Goal: Task Accomplishment & Management: Use online tool/utility

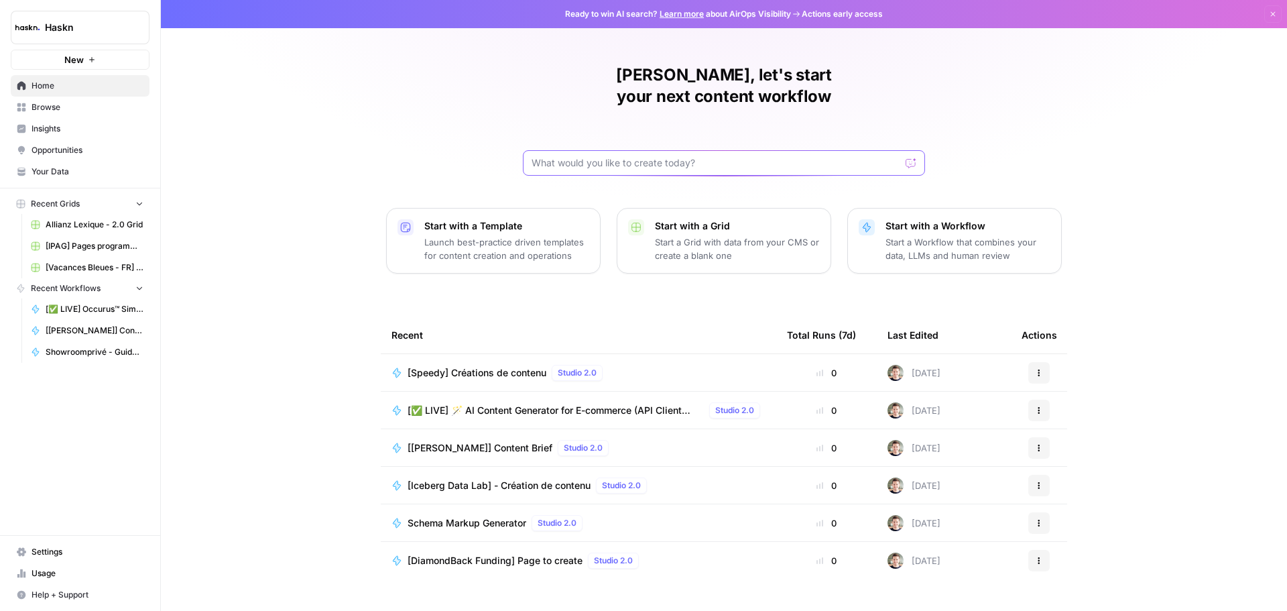
click at [621, 156] on input "text" at bounding box center [716, 162] width 369 height 13
type input "oltega"
click button "Send" at bounding box center [911, 162] width 17 height 17
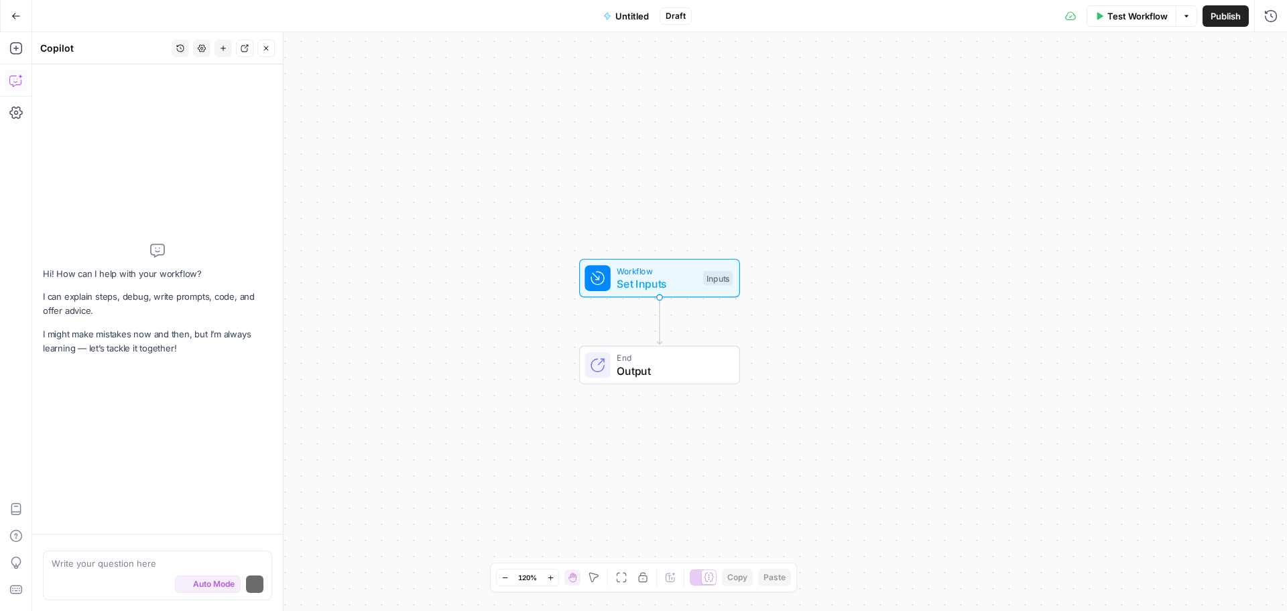
click at [19, 21] on button "Go Back" at bounding box center [16, 16] width 24 height 24
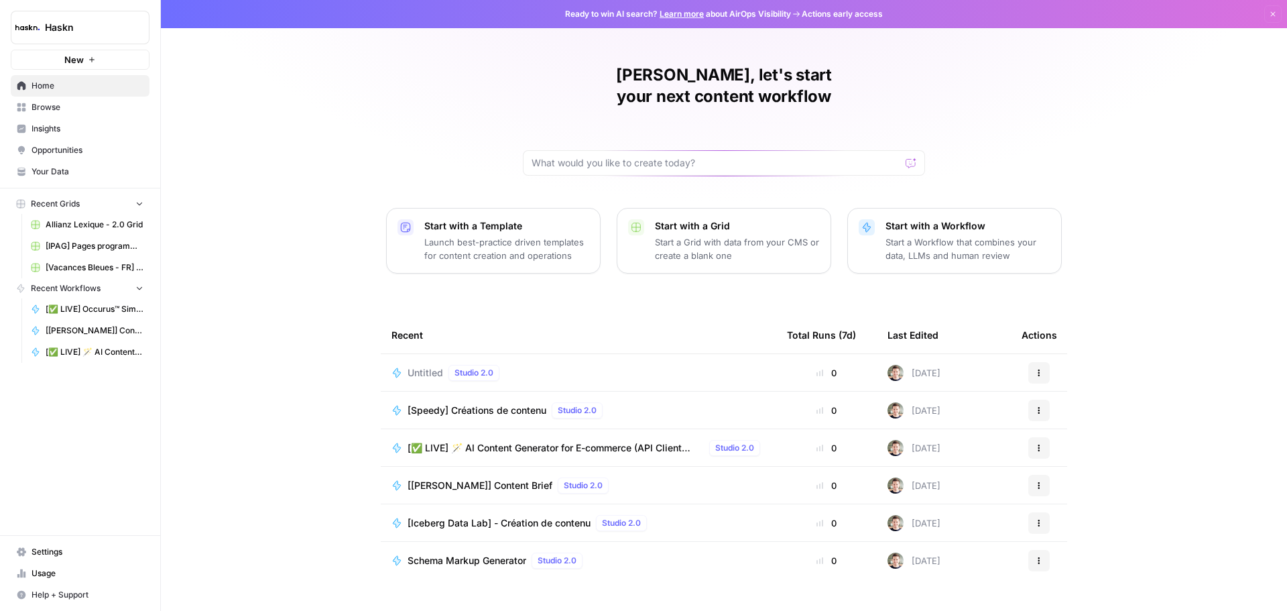
click at [1028, 362] on button "Actions" at bounding box center [1038, 372] width 21 height 21
click at [1047, 405] on button "Delete" at bounding box center [1099, 413] width 138 height 19
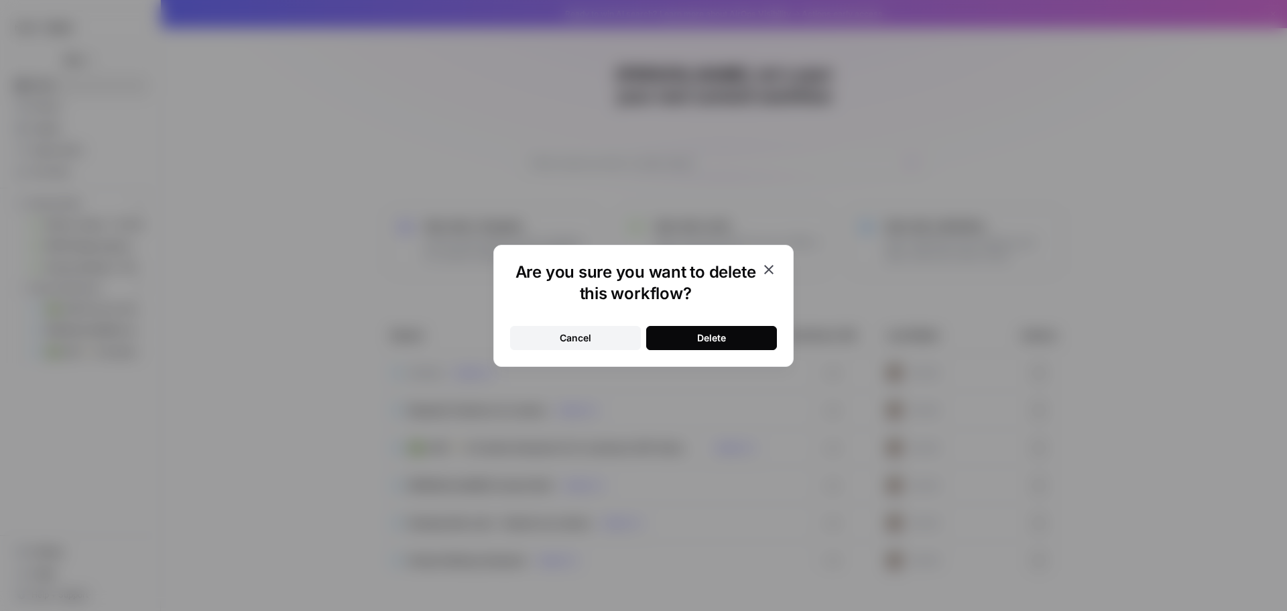
click at [703, 317] on div "Cancel Delete" at bounding box center [643, 330] width 267 height 40
click at [715, 332] on div "Delete" at bounding box center [711, 337] width 29 height 13
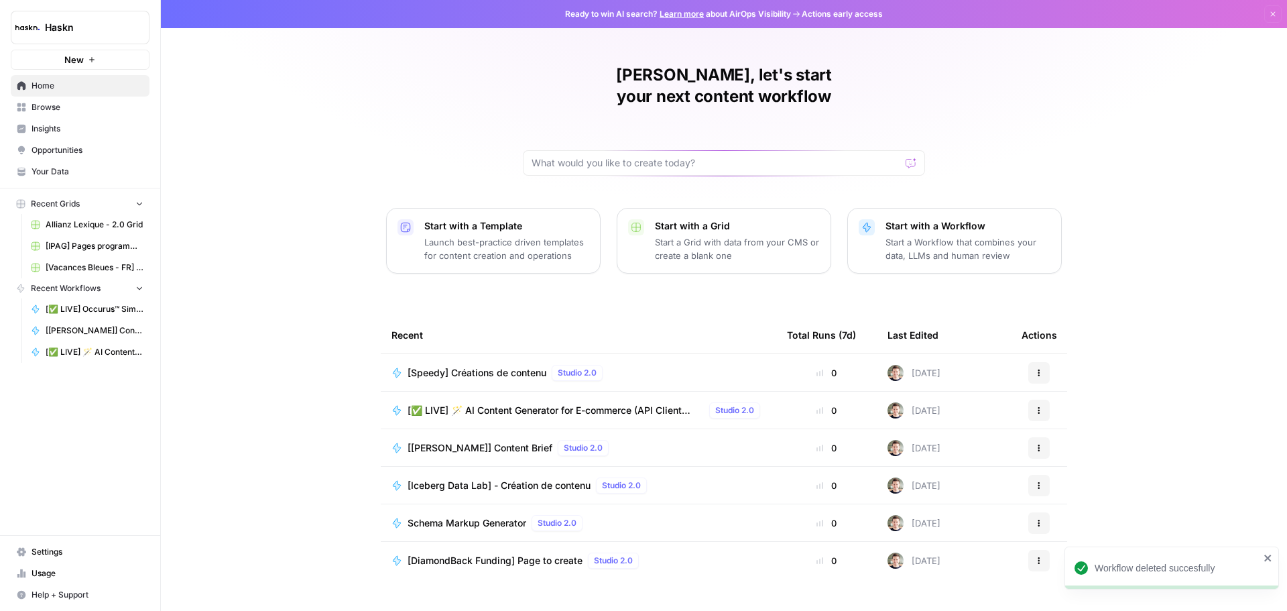
click at [48, 113] on span "Browse" at bounding box center [88, 107] width 112 height 12
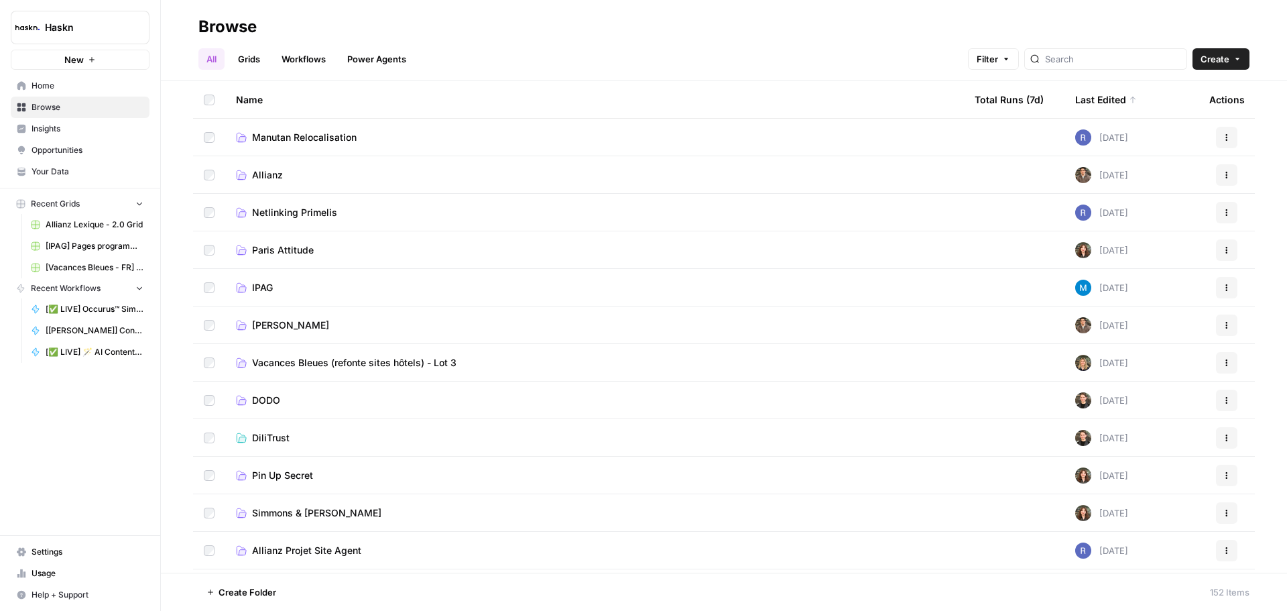
click at [305, 328] on link "[PERSON_NAME]" at bounding box center [594, 324] width 717 height 13
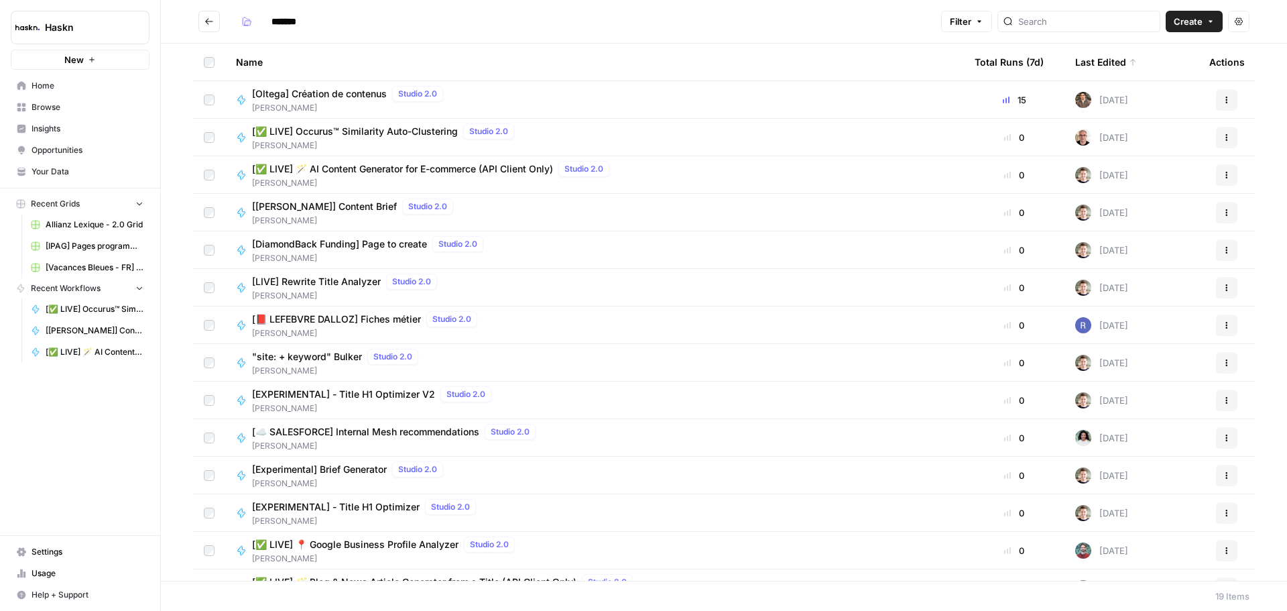
click at [372, 102] on span "[PERSON_NAME]" at bounding box center [350, 108] width 196 height 12
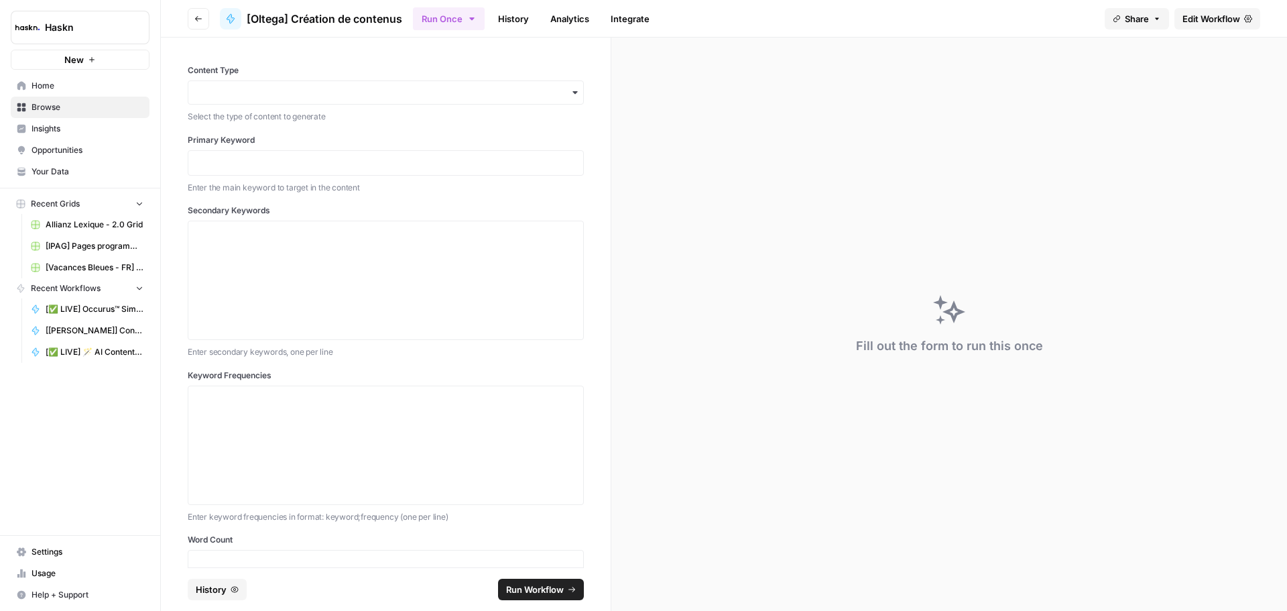
click at [1188, 15] on span "Edit Workflow" at bounding box center [1211, 18] width 58 height 13
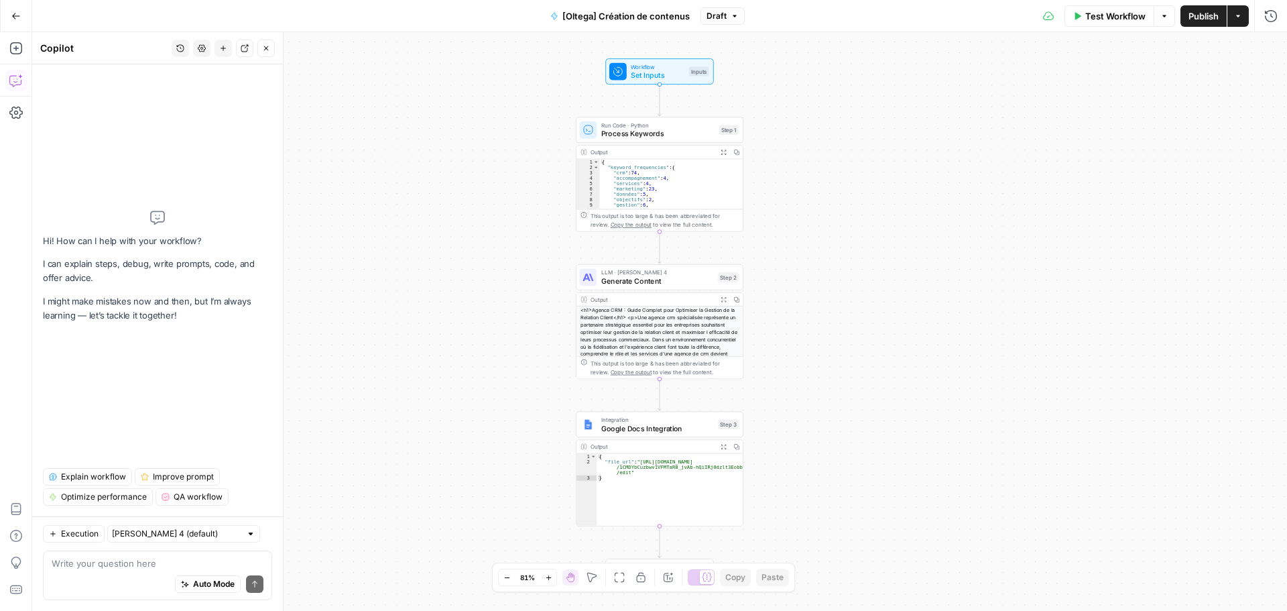
click at [147, 567] on textarea at bounding box center [158, 562] width 212 height 13
type textarea "🎯 Loremipsum DolOrs – Ametcons Adipisci Elitse Doeiu t’incididu utlabo Etdolore…"
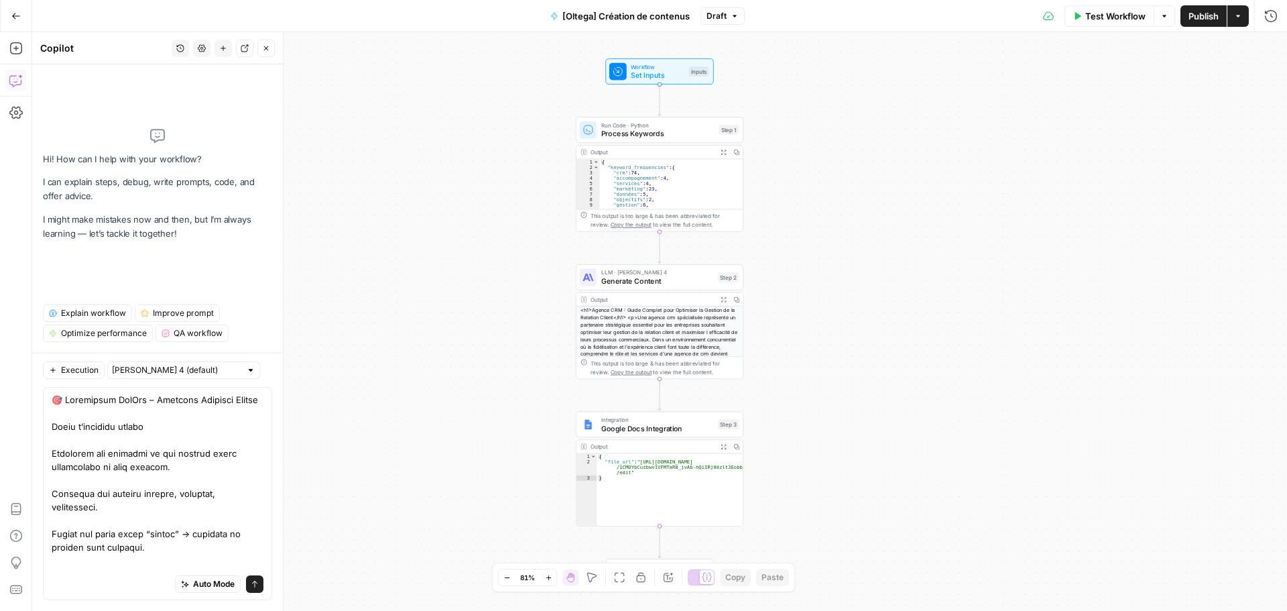
drag, startPoint x: 187, startPoint y: 402, endPoint x: 200, endPoint y: 412, distance: 15.8
drag, startPoint x: 116, startPoint y: 418, endPoint x: 101, endPoint y: 411, distance: 16.2
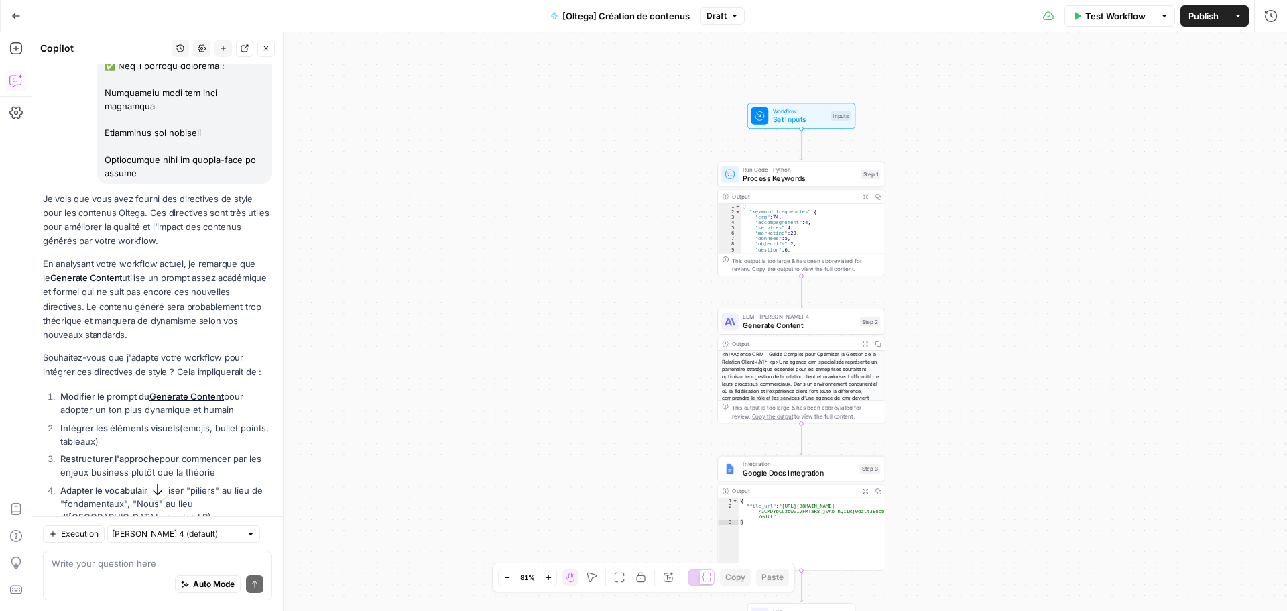
scroll to position [1229, 0]
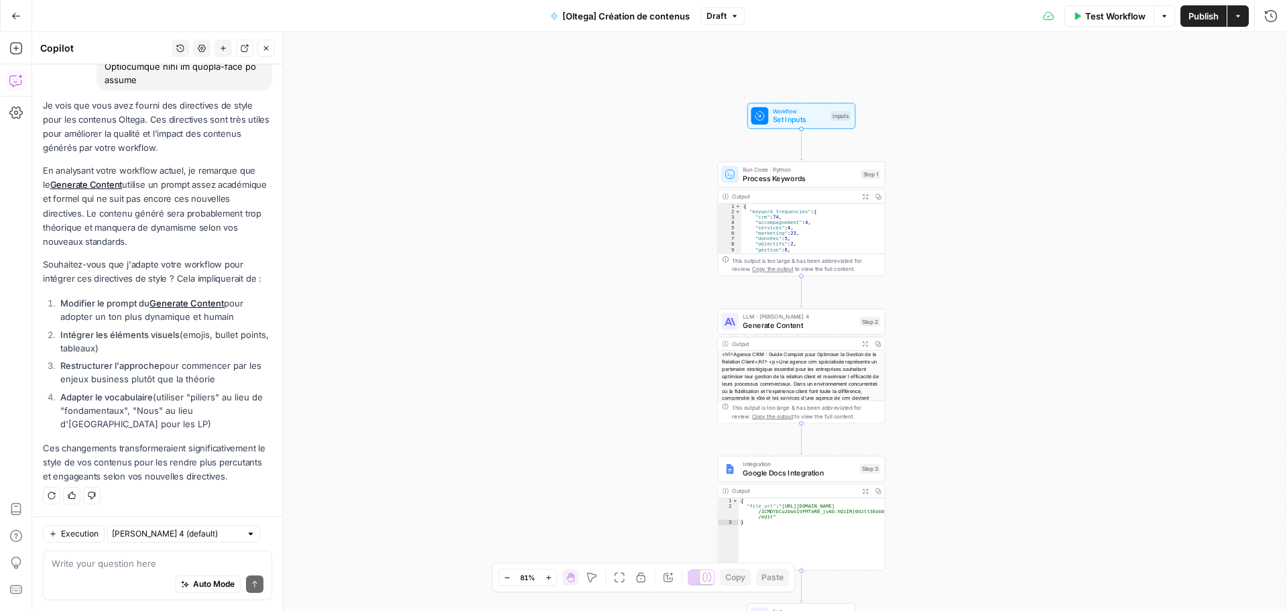
click at [148, 561] on textarea at bounding box center [158, 562] width 212 height 13
type textarea "oui"
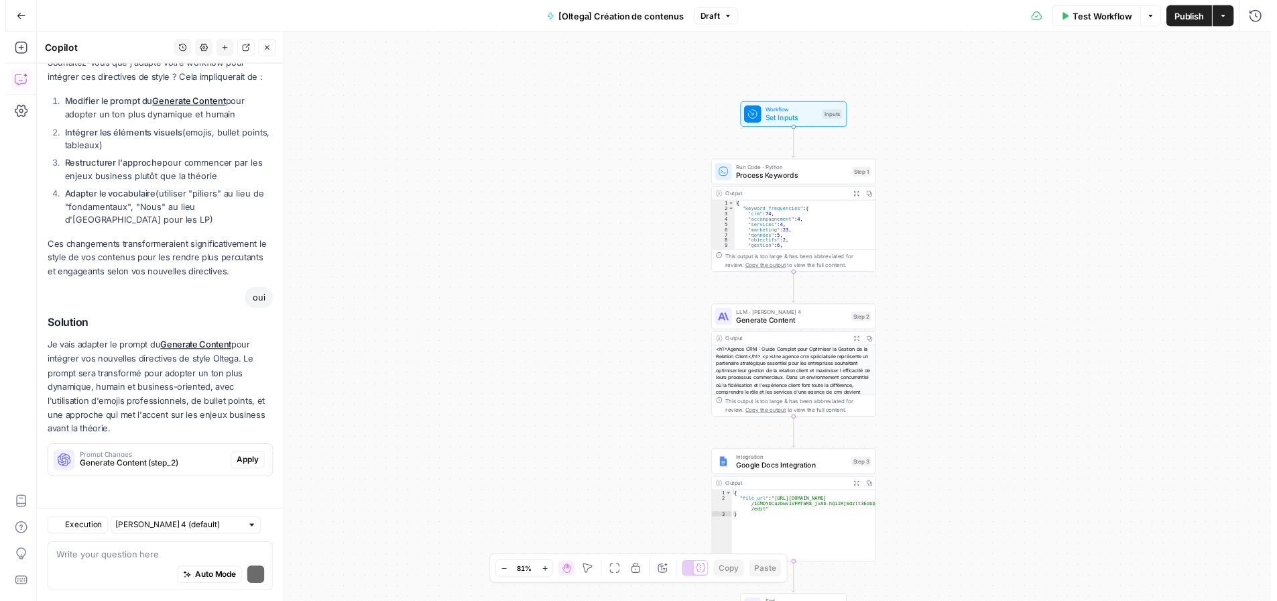
scroll to position [1430, 0]
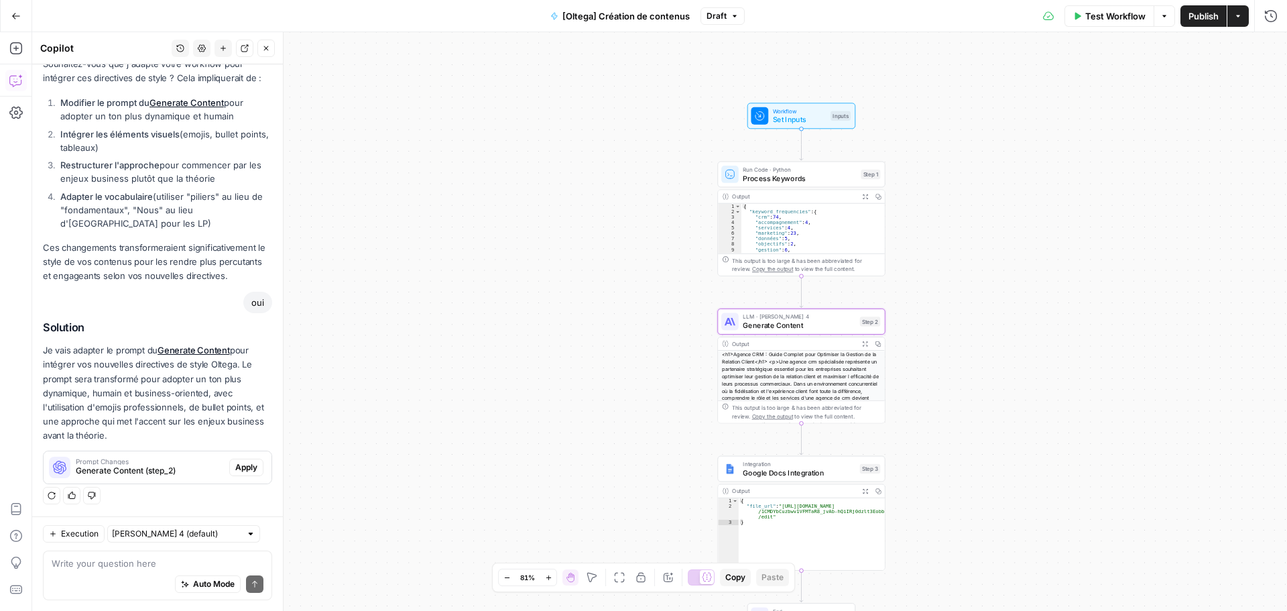
click at [235, 465] on span "Apply" at bounding box center [246, 467] width 22 height 12
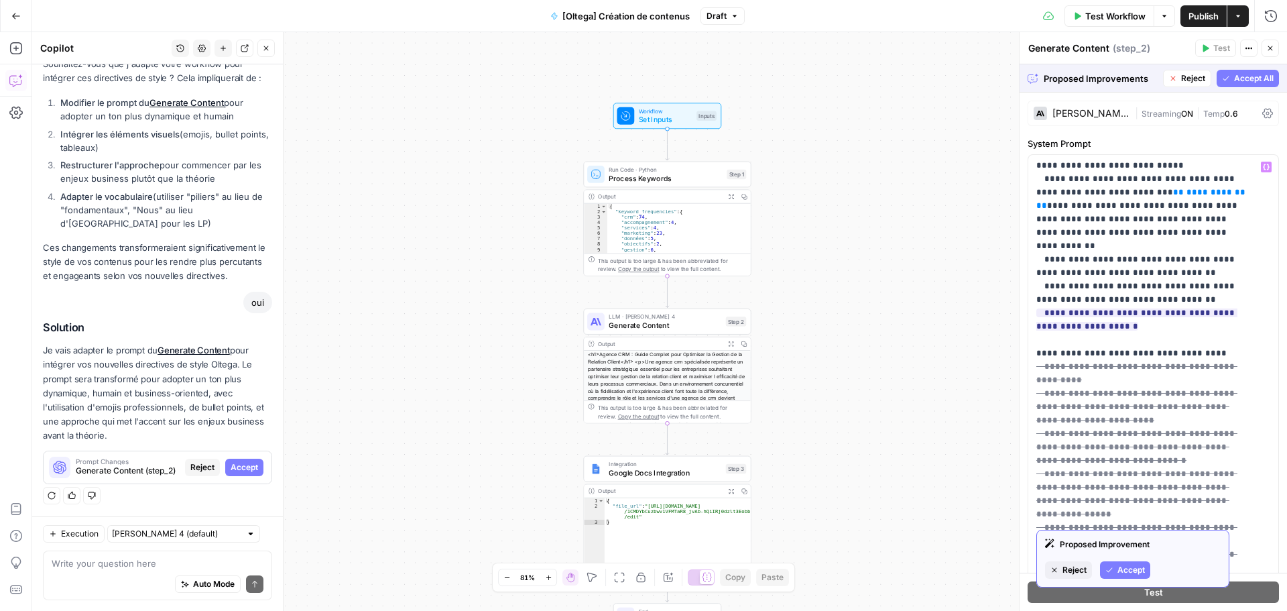
scroll to position [2990, 0]
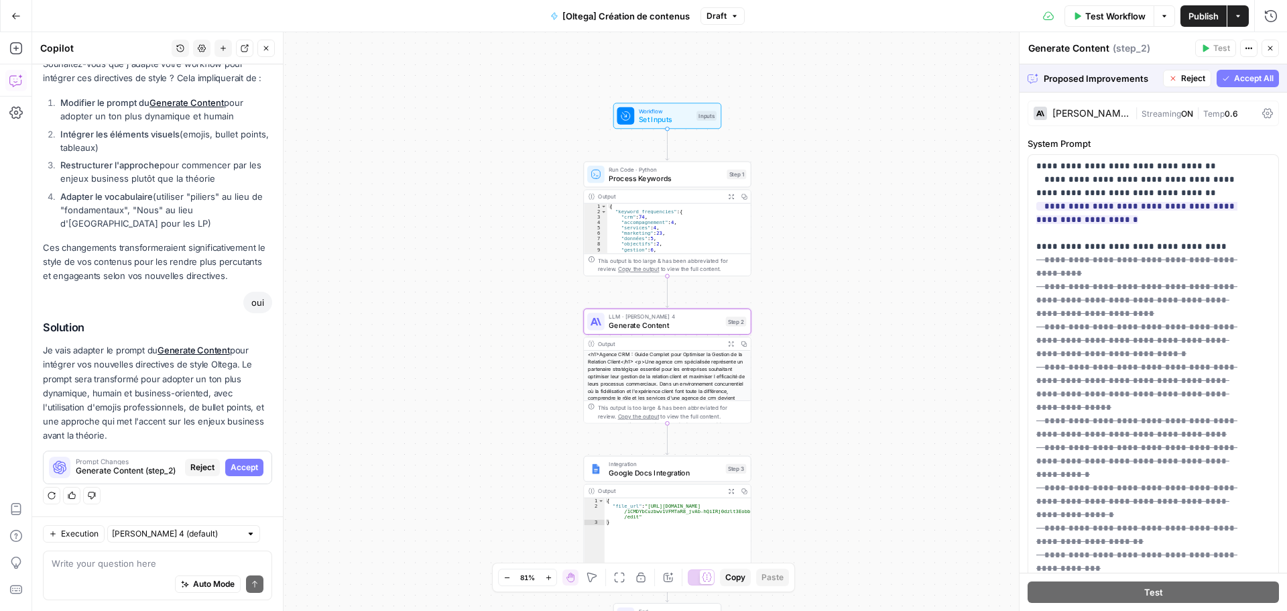
click at [231, 469] on span "Accept" at bounding box center [244, 467] width 27 height 12
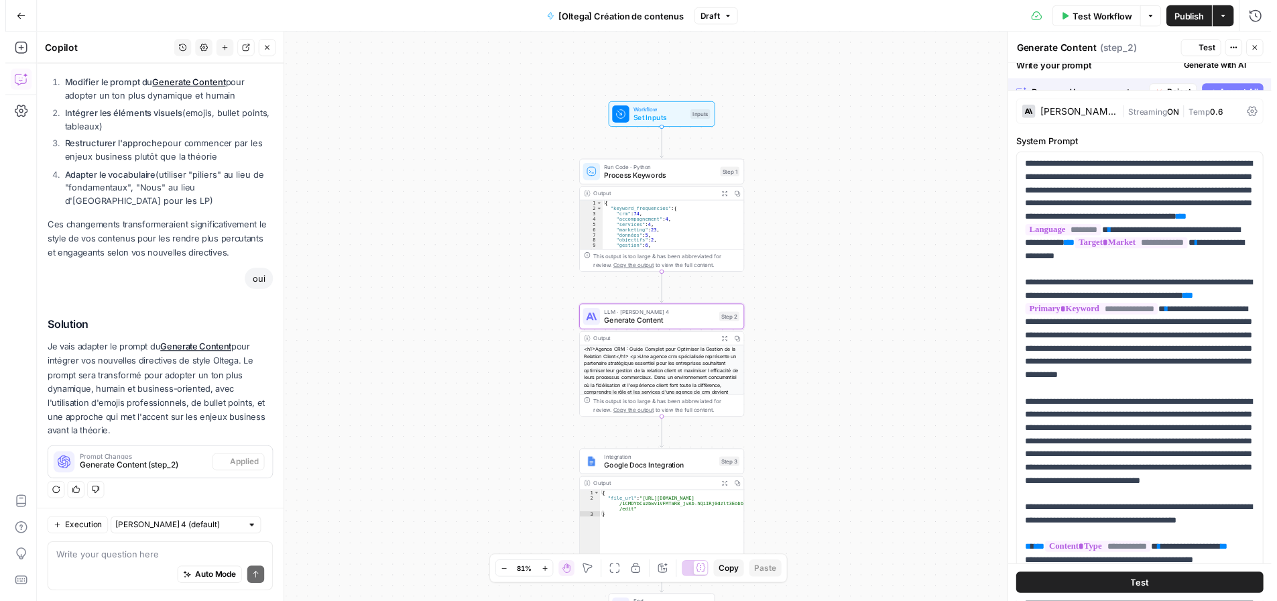
scroll to position [1473, 0]
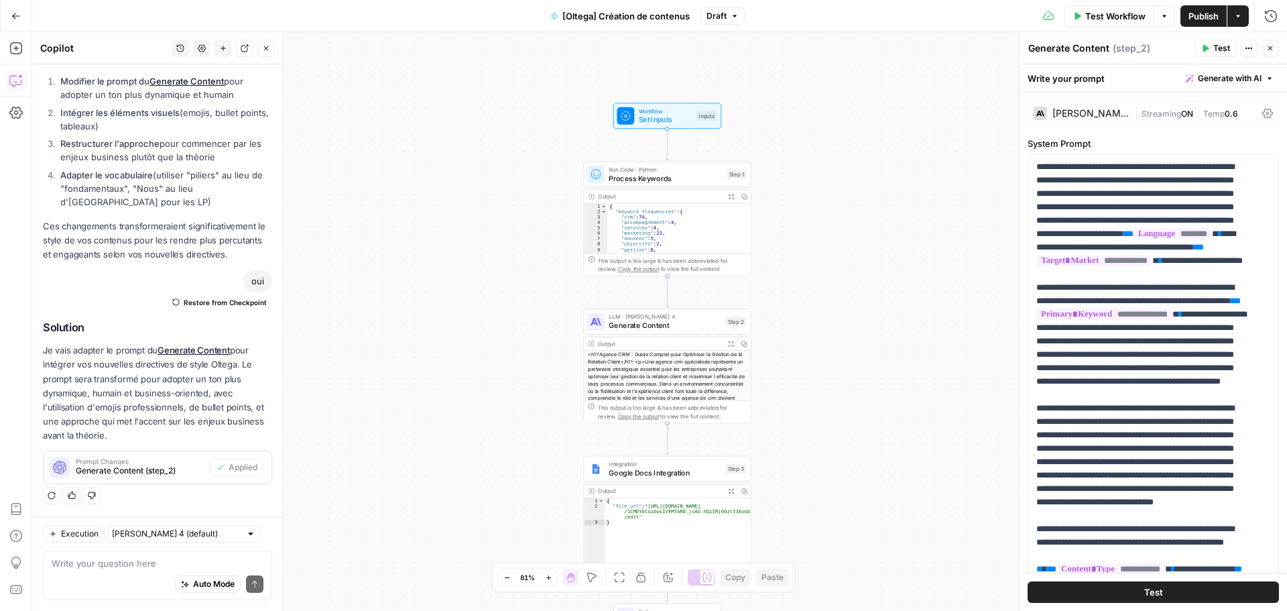
click at [1120, 23] on button "Test Workflow" at bounding box center [1109, 15] width 90 height 21
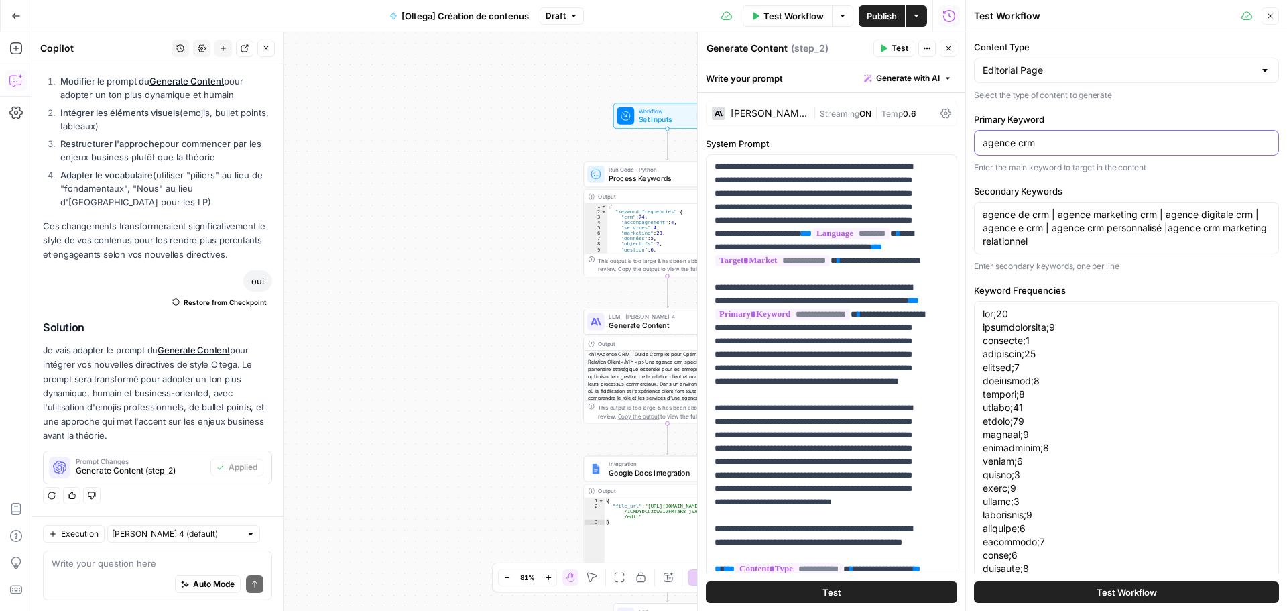
click at [1001, 149] on input "agence crm" at bounding box center [1127, 142] width 288 height 13
paste input "inbound marketing"
type input "inbound marketing"
click at [1111, 236] on textarea "agence de crm | agence marketing crm | agence digitale crm | agence e crm | age…" at bounding box center [1127, 228] width 288 height 40
paste textarea "inbound marketing | formation inbound marketing | inbound marketing formation |…"
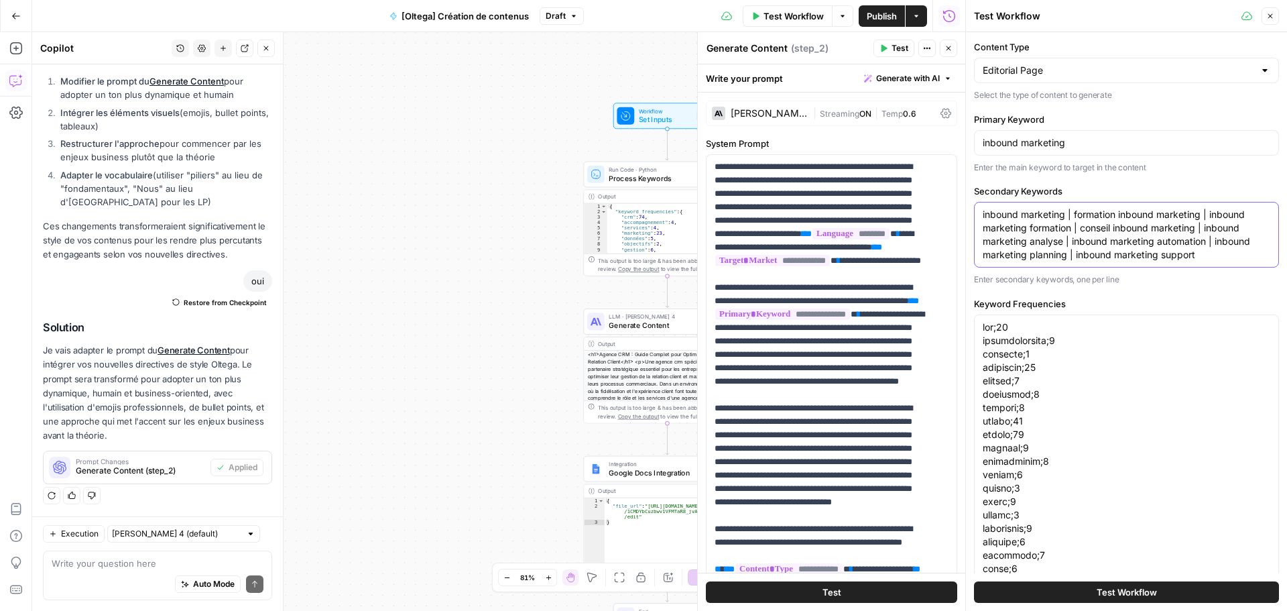
type textarea "inbound marketing | formation inbound marketing | inbound marketing formation |…"
paste textarea ""marketing;80 inbound;44 clients;25 stratégie;19 contenu;17 outils;12 client;10…"
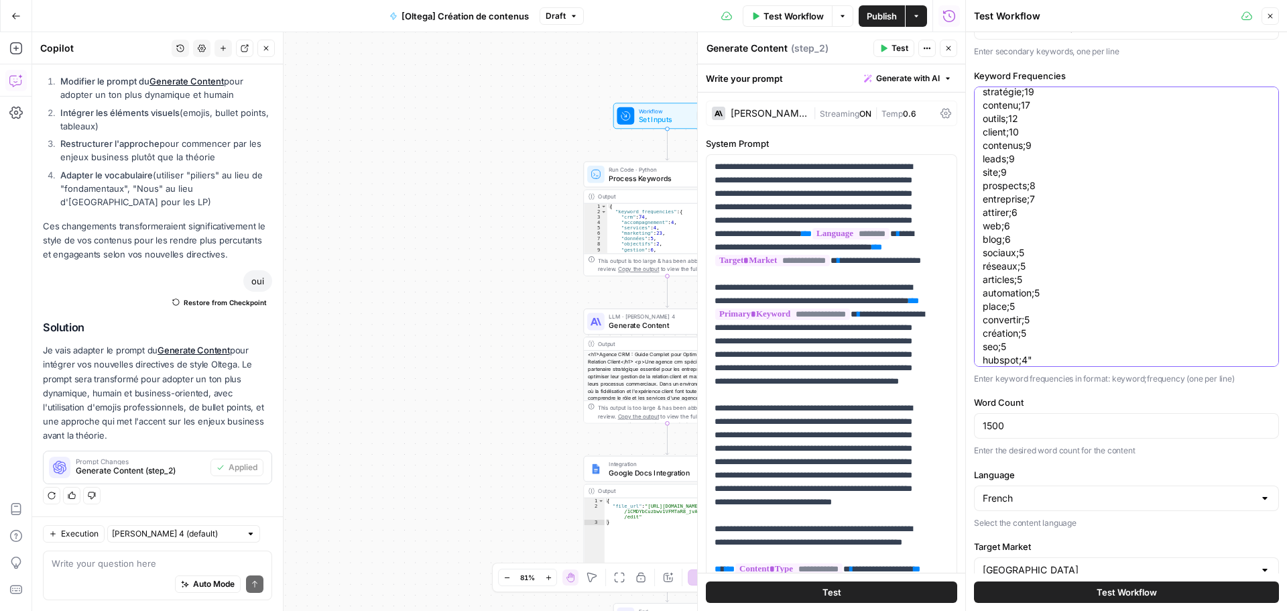
scroll to position [264, 0]
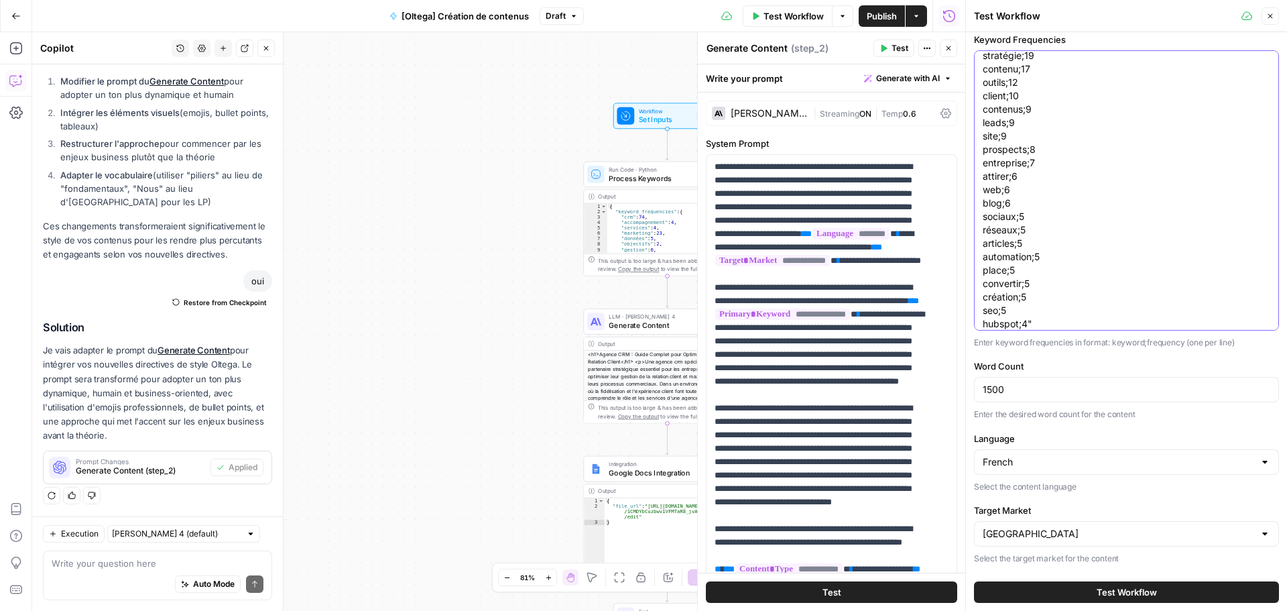
type textarea ""marketing;80 inbound;44 clients;25 stratégie;19 contenu;17 outils;12 client;10…"
drag, startPoint x: 1078, startPoint y: 394, endPoint x: 962, endPoint y: 394, distance: 116.6
click at [965, 394] on div "Test Workflow Close Content Type Editorial Page Select the type of content to g…" at bounding box center [1126, 305] width 322 height 611
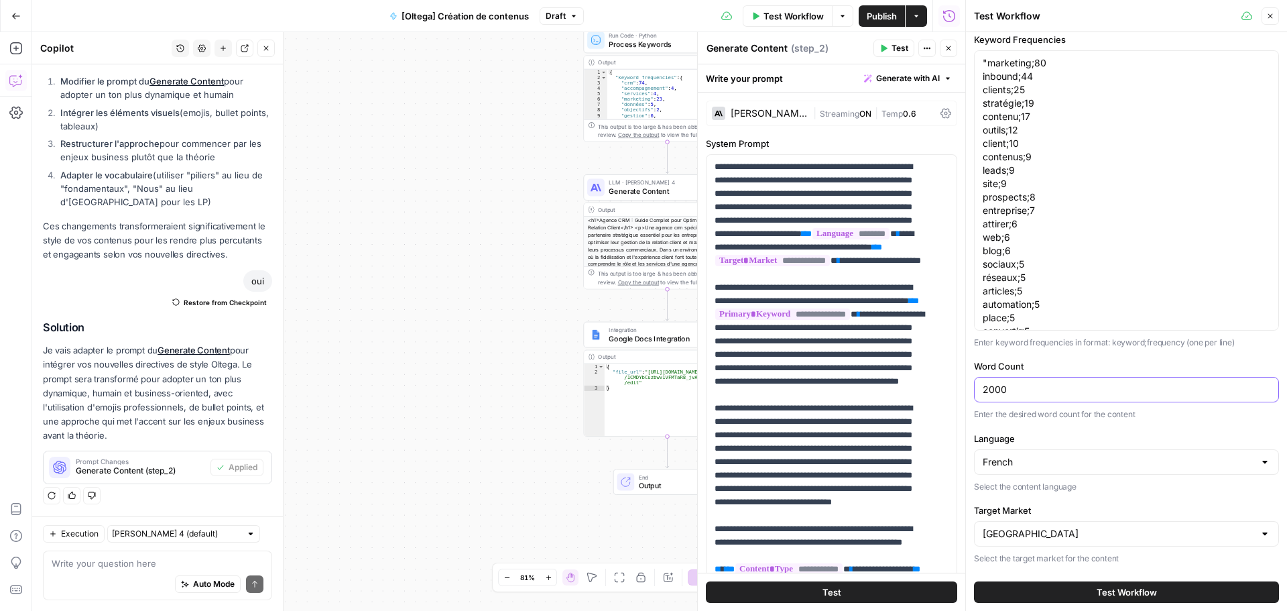
type input "2000"
click at [670, 344] on div "Integration Google Docs Integration Step 3 Copy step Delete step Add Note Test" at bounding box center [667, 335] width 168 height 26
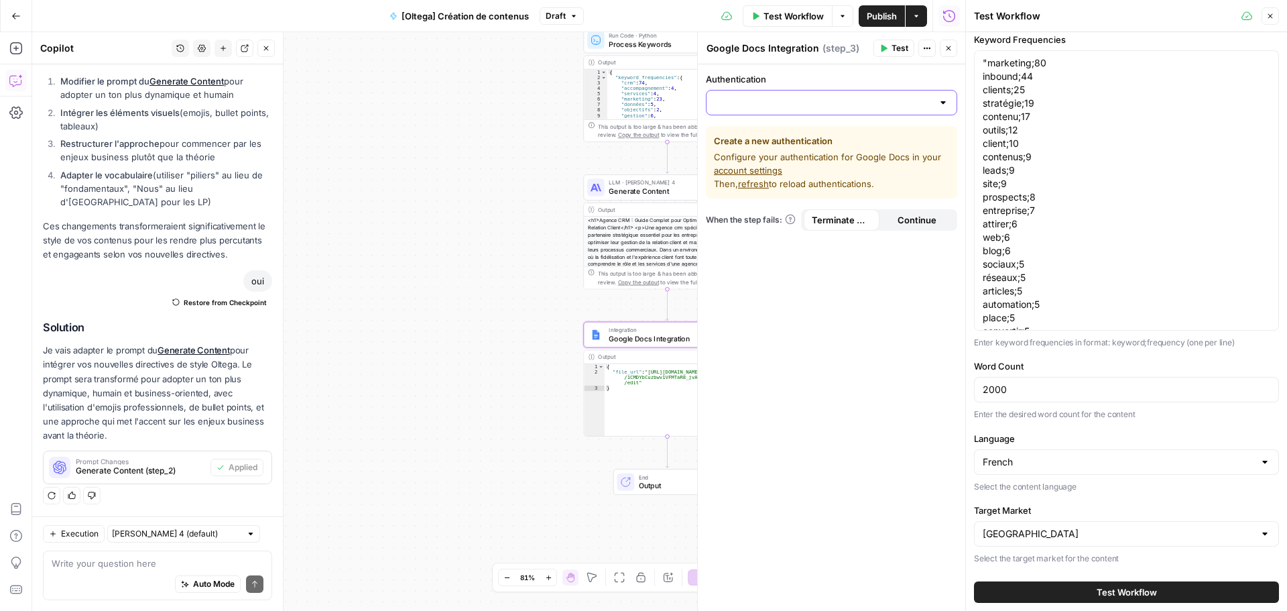
click at [853, 103] on input "Authentication" at bounding box center [824, 102] width 218 height 13
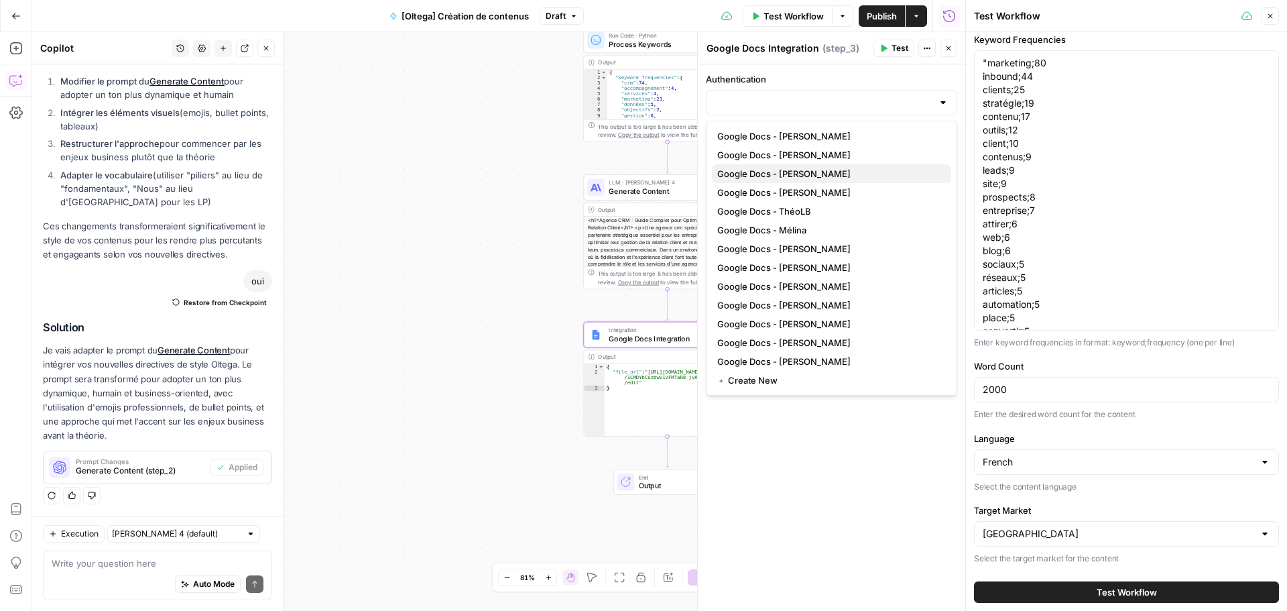
click at [817, 176] on span "Google Docs - [PERSON_NAME]" at bounding box center [828, 173] width 223 height 13
type input "Google Docs - [PERSON_NAME]"
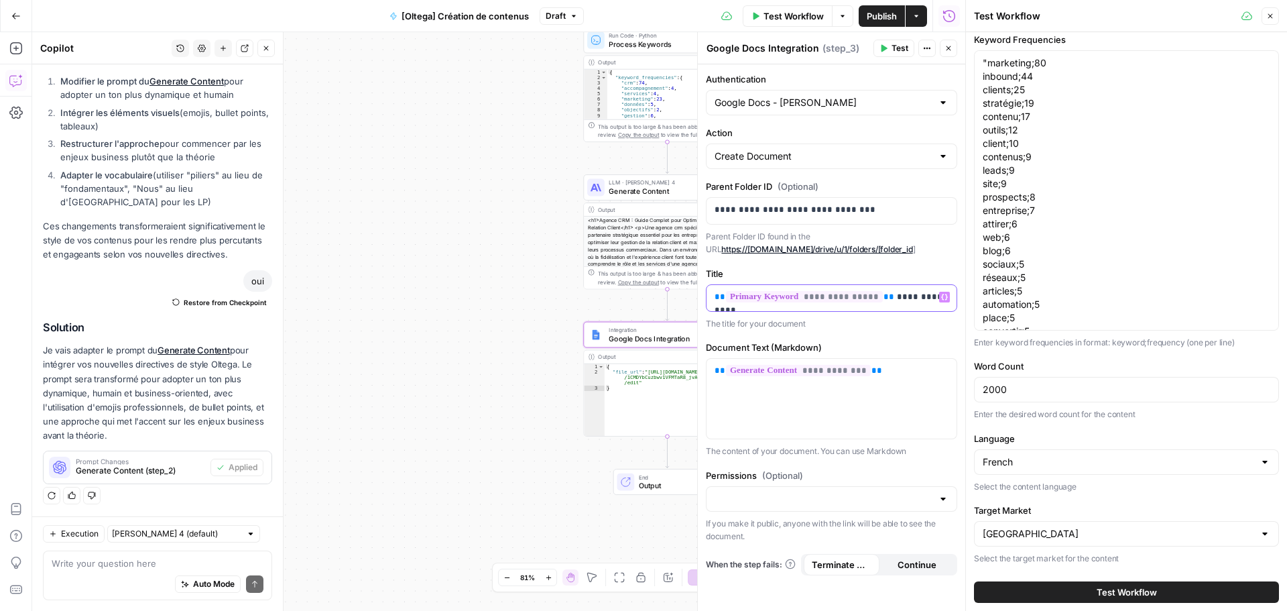
click at [714, 304] on div "**********" at bounding box center [831, 298] width 250 height 26
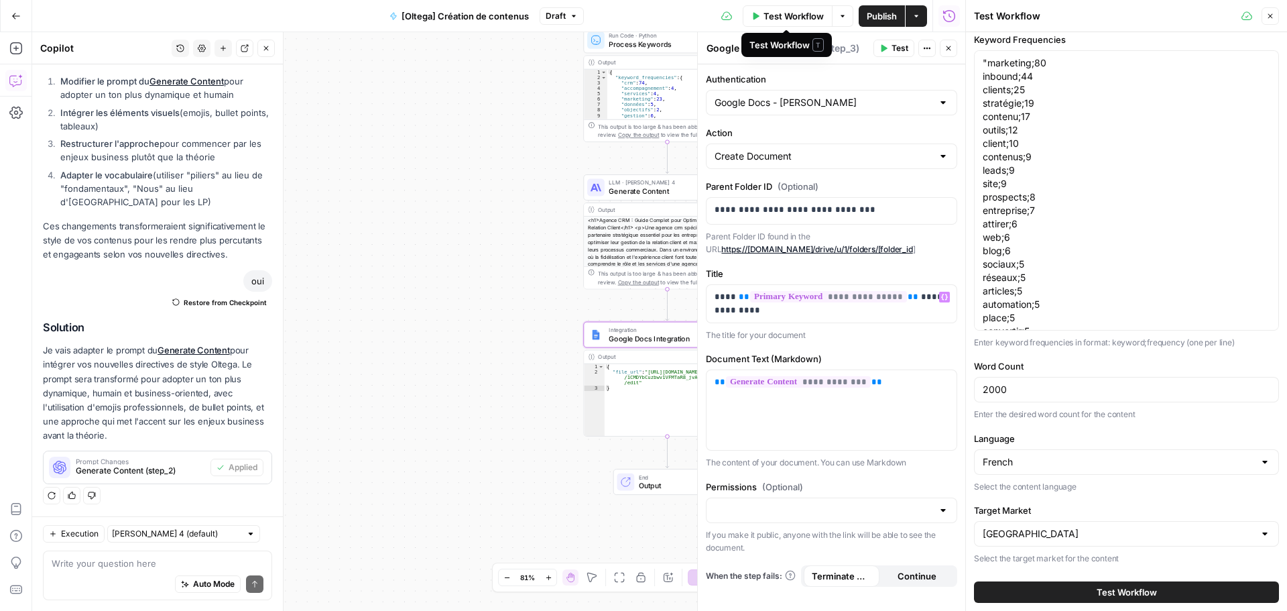
click at [807, 23] on button "Test Workflow" at bounding box center [788, 15] width 90 height 21
click at [1116, 595] on span "Test Workflow" at bounding box center [1127, 591] width 60 height 13
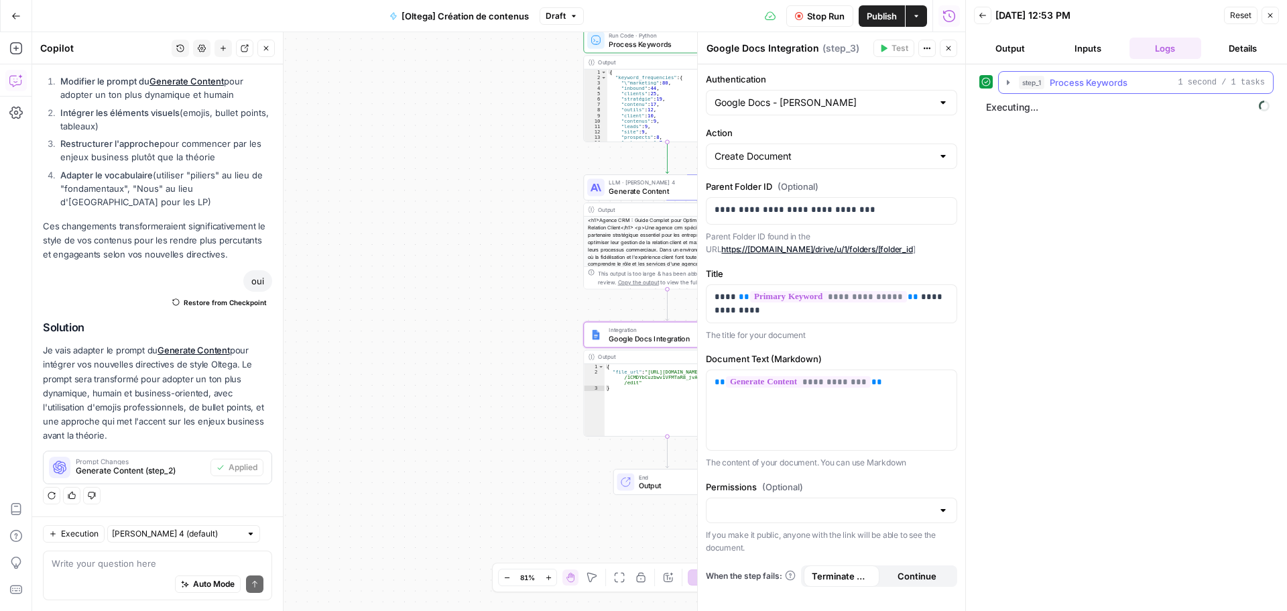
click at [1006, 88] on button "step_1 Process Keywords 1 second / 1 tasks" at bounding box center [1136, 82] width 274 height 21
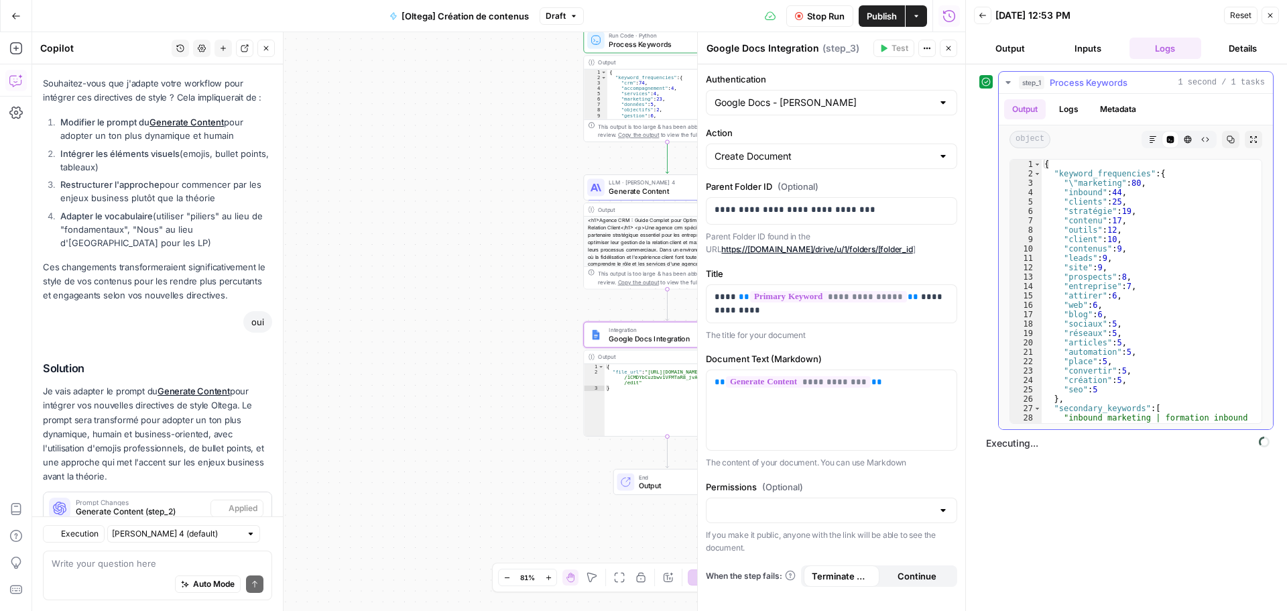
scroll to position [1473, 0]
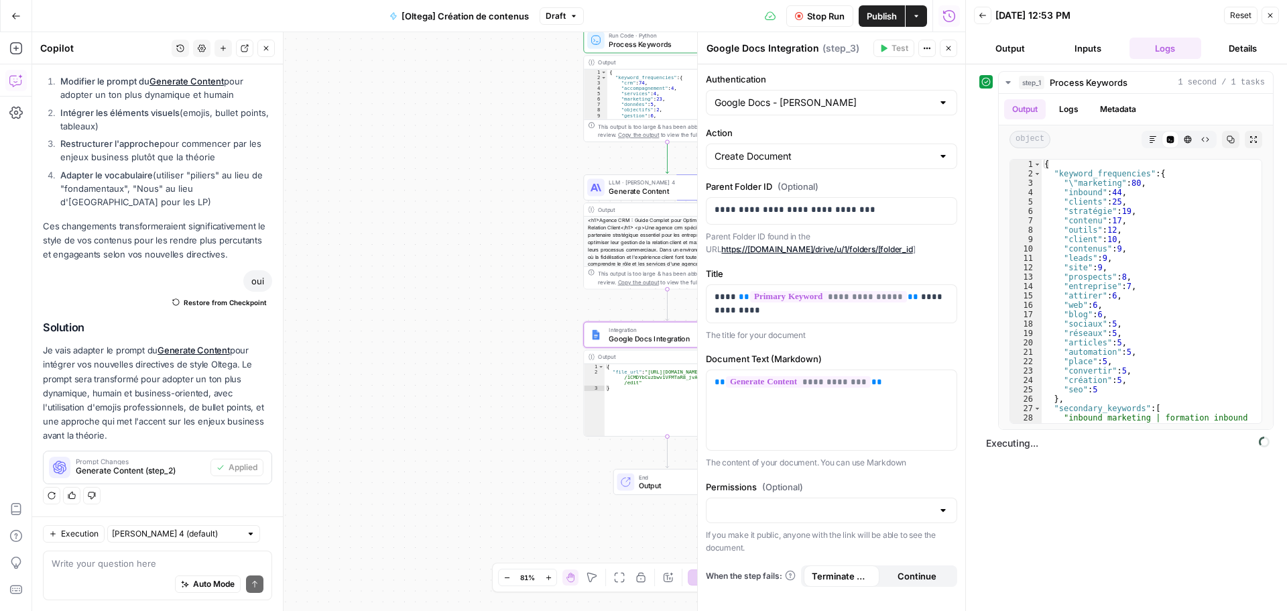
click at [1016, 60] on header "Back [DATE] 12:53 PM Reset Close Output Inputs Logs Details" at bounding box center [1126, 32] width 321 height 64
click at [1016, 53] on button "Output" at bounding box center [1010, 48] width 72 height 21
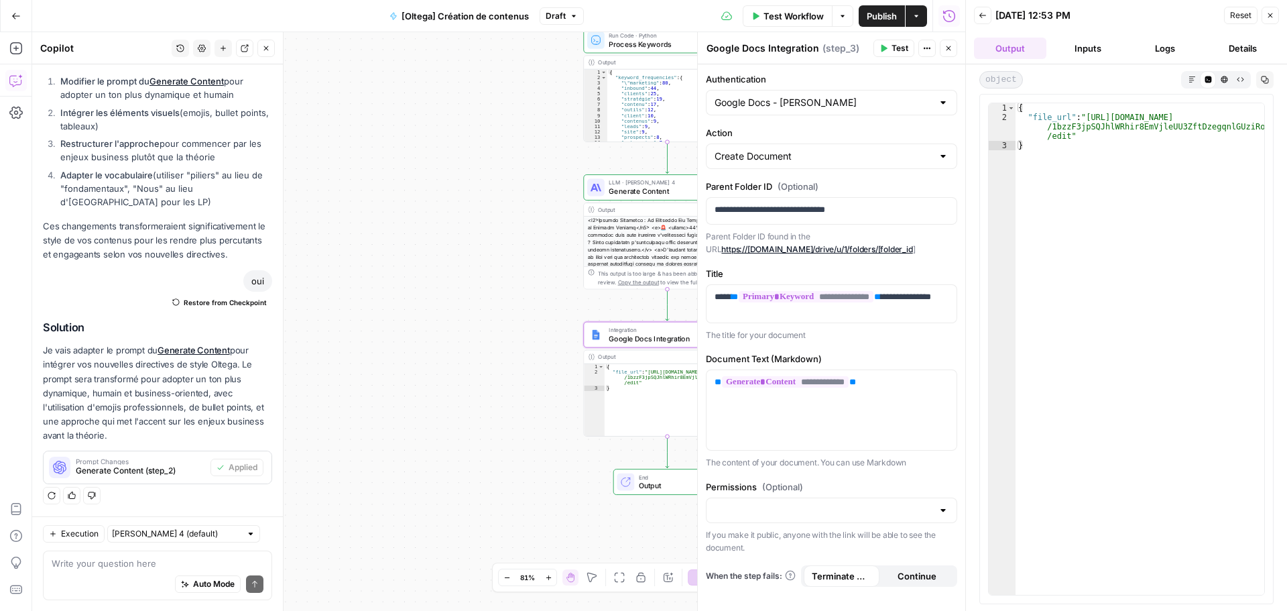
type textarea "**********"
drag, startPoint x: 1068, startPoint y: 138, endPoint x: 1083, endPoint y: 121, distance: 22.8
click at [1083, 121] on div "{ "file_url" : "[URL][DOMAIN_NAME] /1bzzF3jpSQJhlWRhir8EmVjleUU3ZftDzegqnlGUziR…" at bounding box center [1139, 358] width 249 height 510
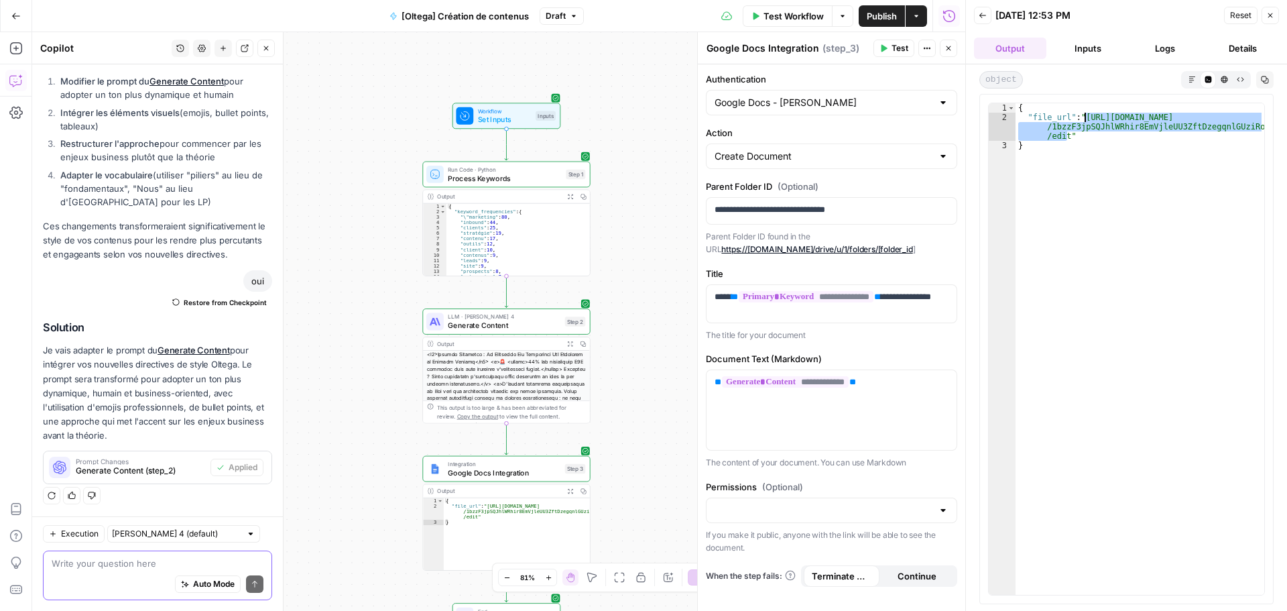
click at [155, 560] on textarea at bounding box center [158, 562] width 212 height 13
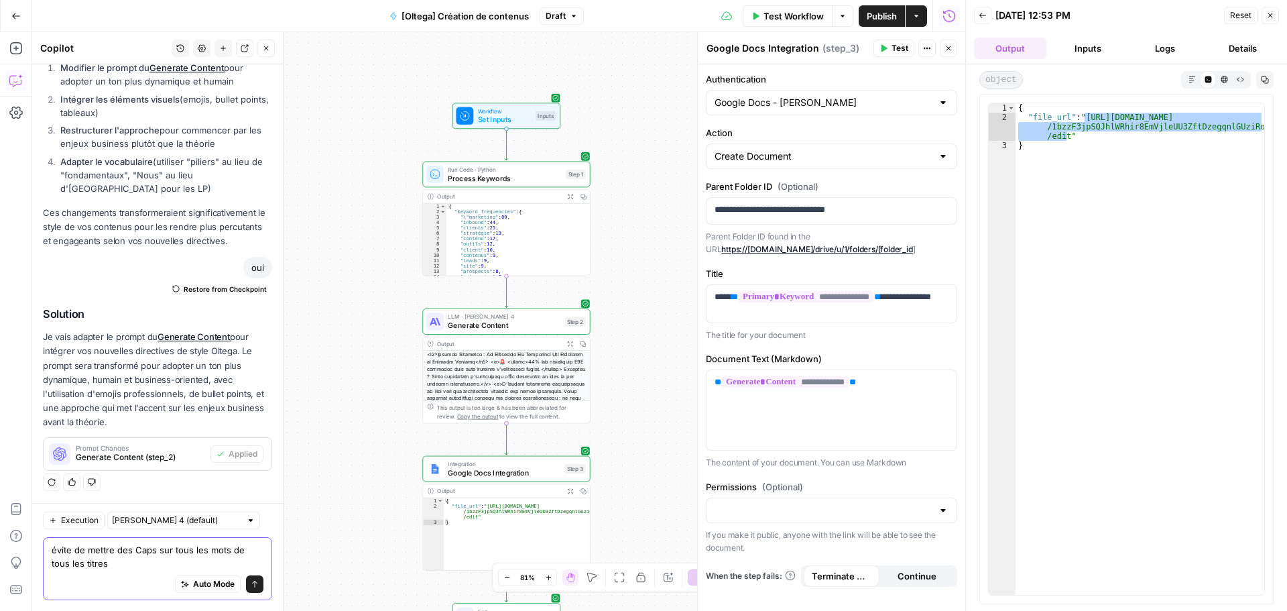
click at [136, 566] on textarea "évite de mettre des Caps sur tous les mots de tous les titres" at bounding box center [158, 556] width 212 height 27
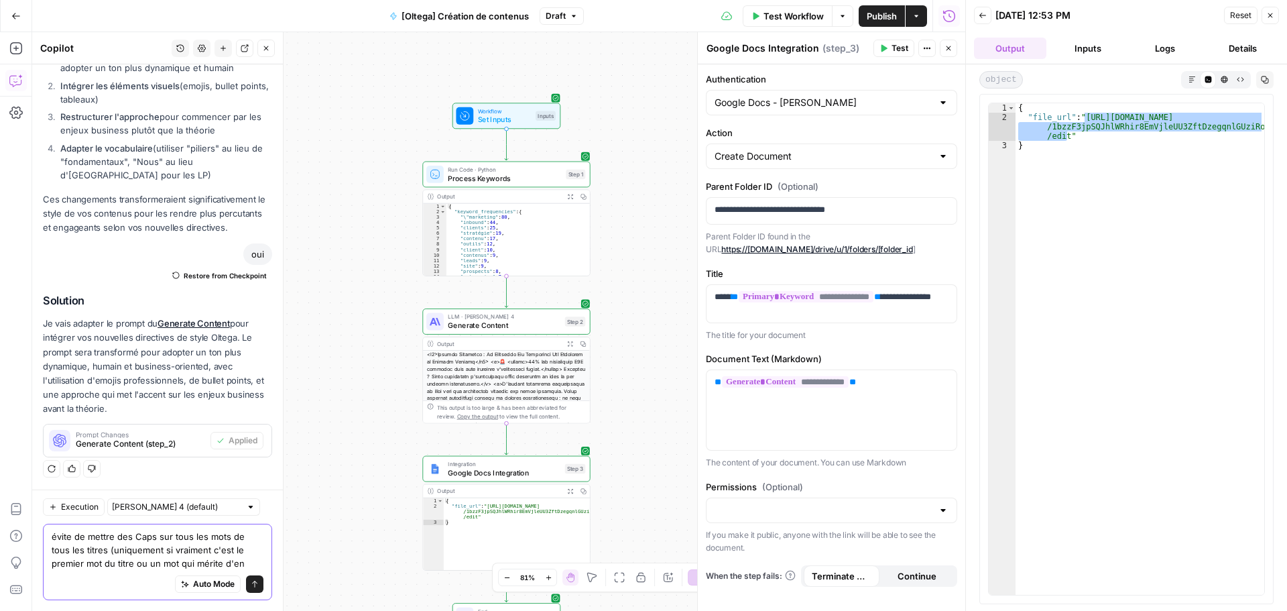
scroll to position [1513, 0]
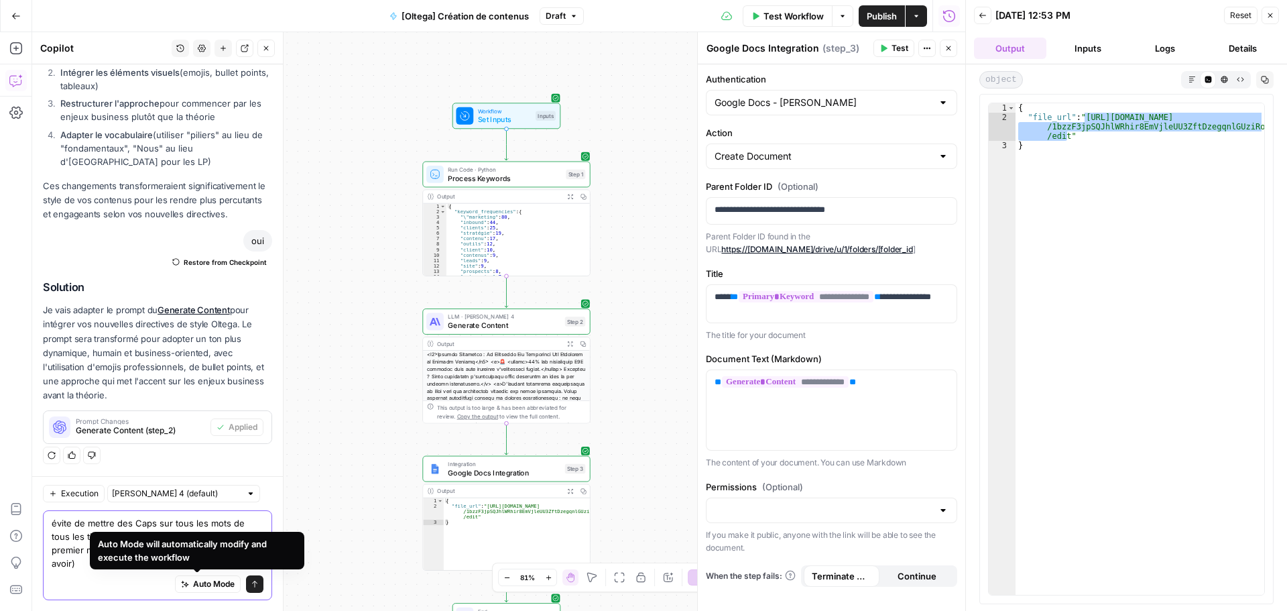
type textarea "évite de mettre des Caps sur tous les mots de tous les titres (uniquement si vr…"
click at [211, 582] on span "Auto Mode" at bounding box center [214, 584] width 42 height 12
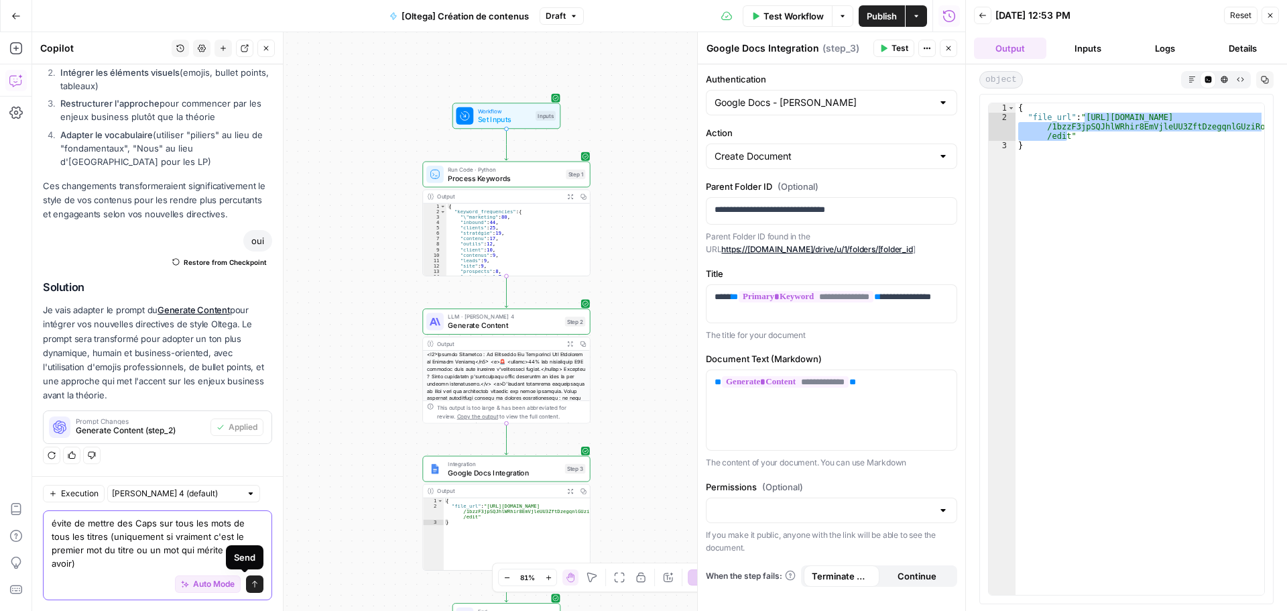
click at [251, 582] on icon "submit" at bounding box center [255, 584] width 8 height 8
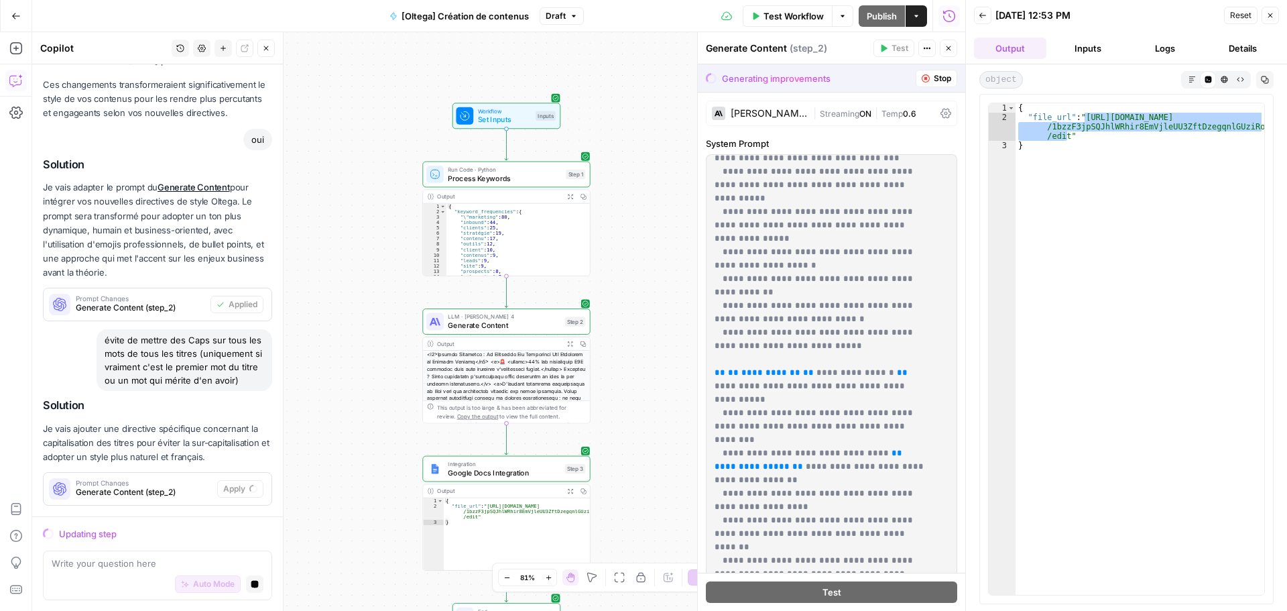
scroll to position [2829, 0]
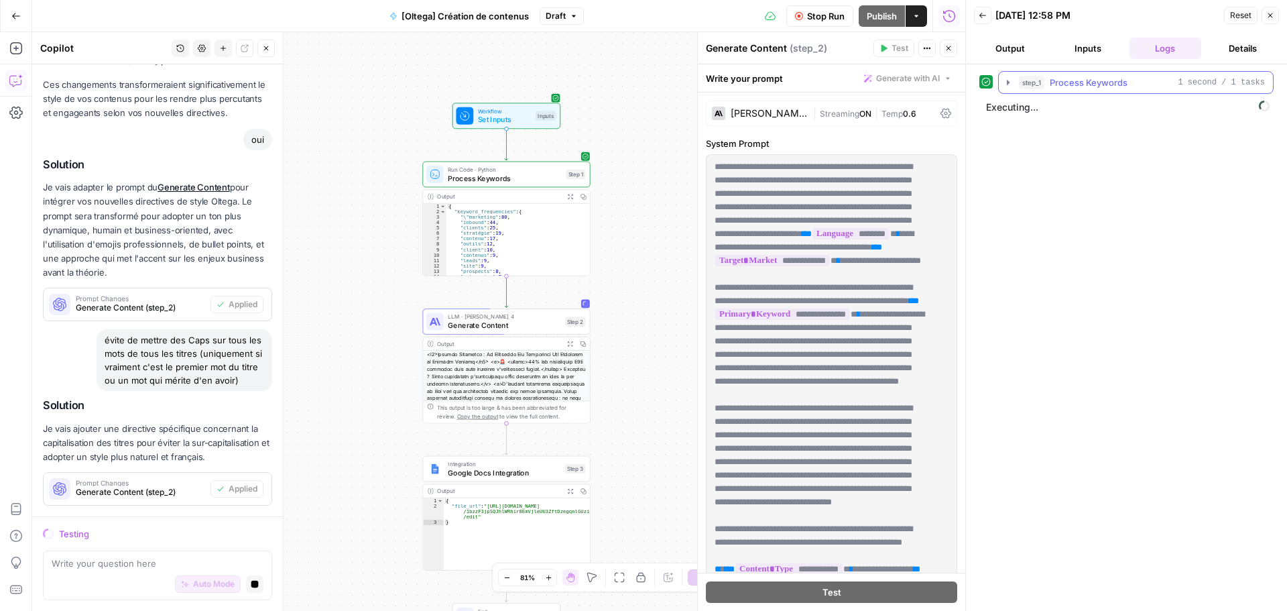
click at [1011, 82] on icon "button" at bounding box center [1008, 82] width 11 height 11
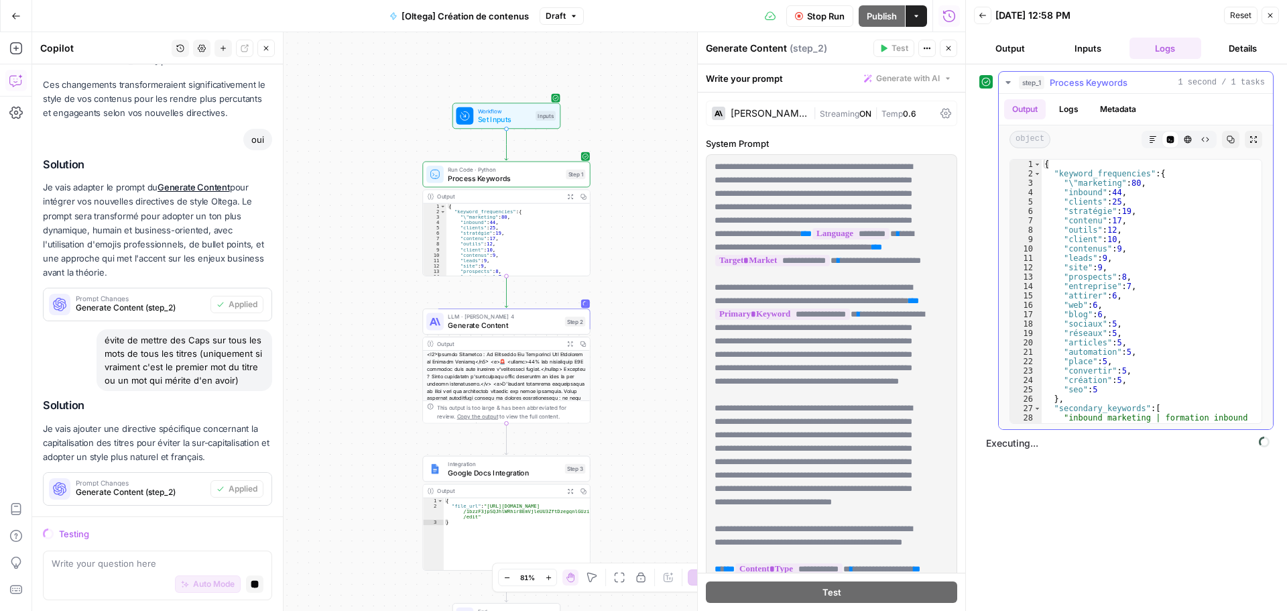
click at [1011, 82] on icon "button" at bounding box center [1008, 82] width 11 height 11
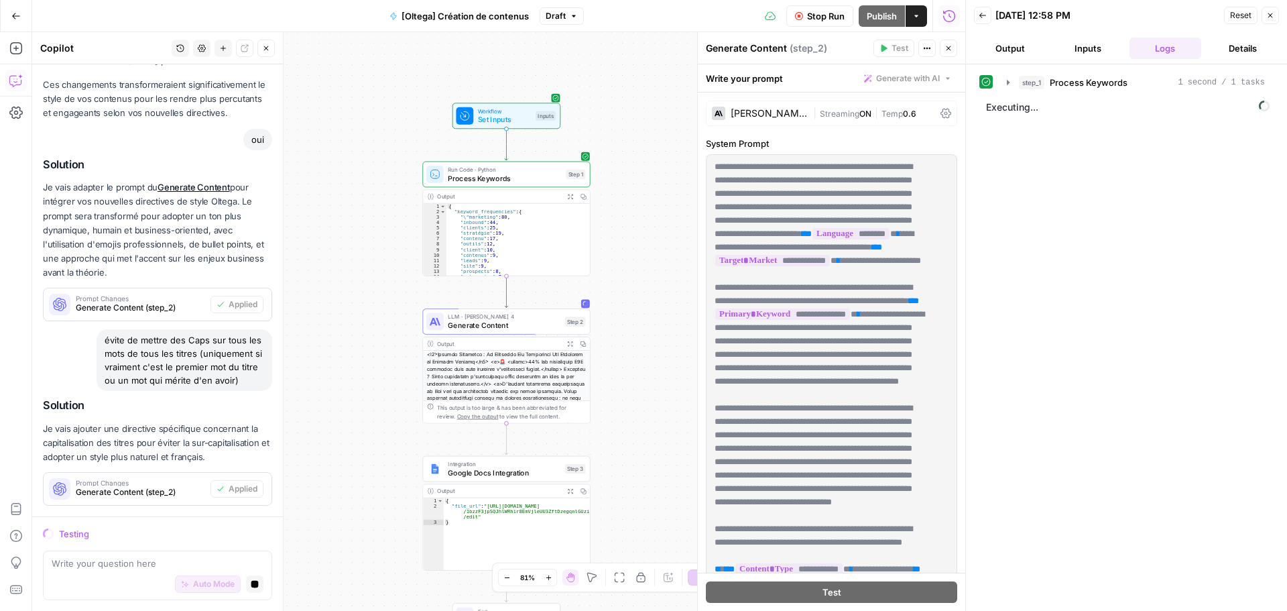
click at [1028, 46] on button "Output" at bounding box center [1010, 48] width 72 height 21
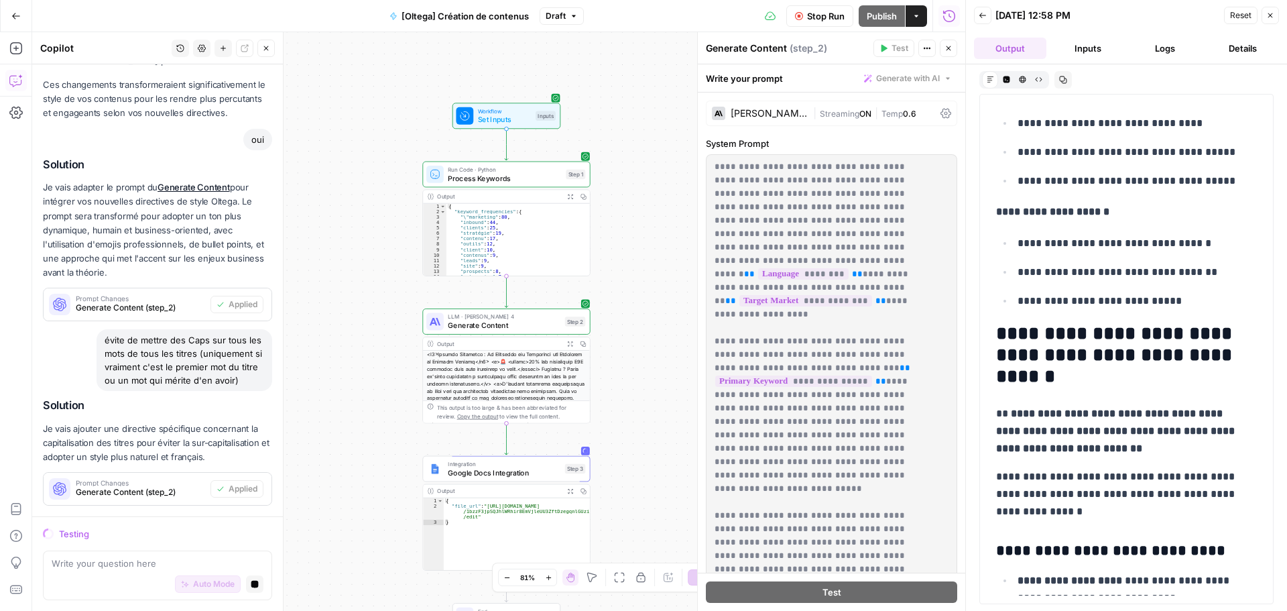
scroll to position [4273, 0]
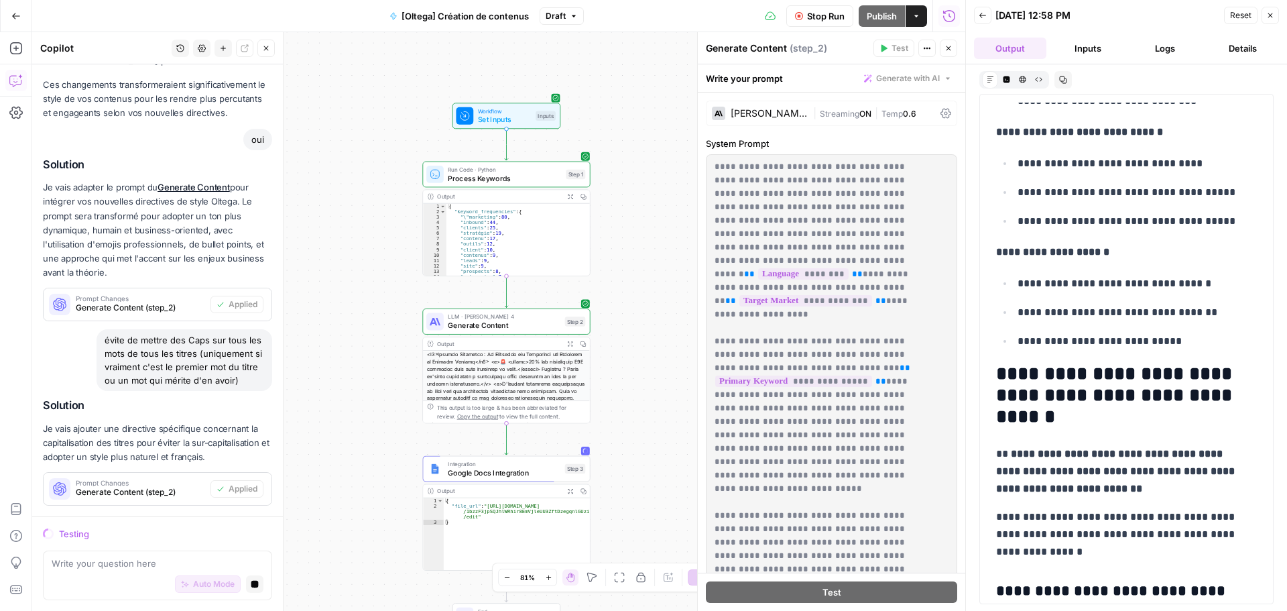
click at [1082, 48] on button "Inputs" at bounding box center [1088, 48] width 72 height 21
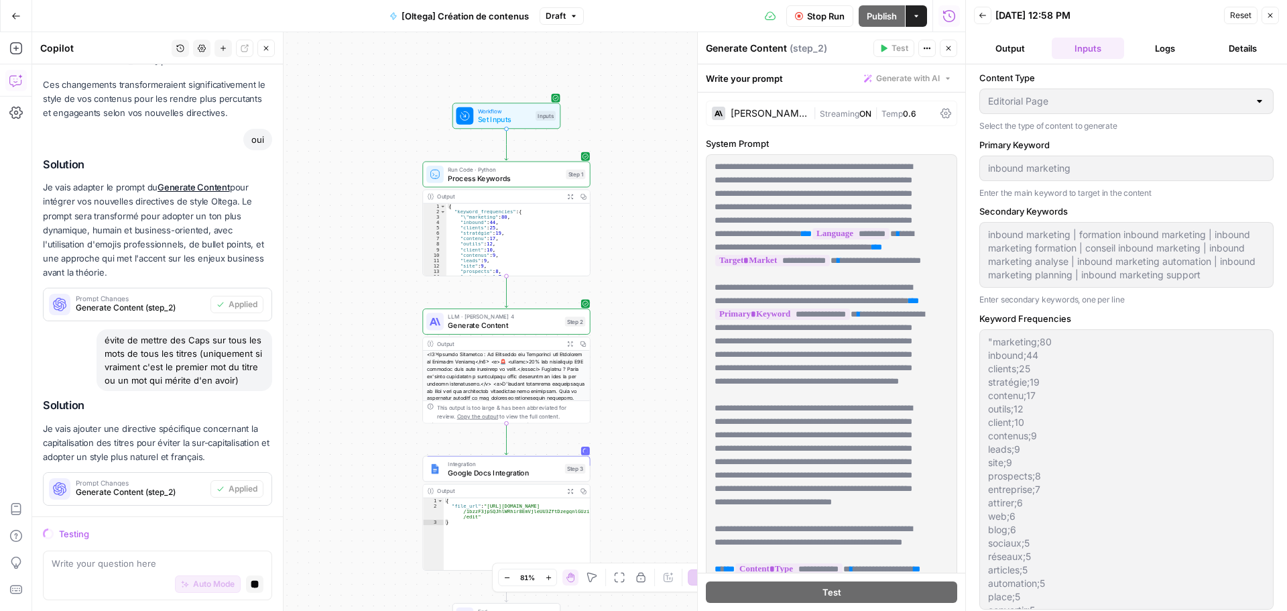
click at [1034, 49] on button "Output" at bounding box center [1010, 48] width 72 height 21
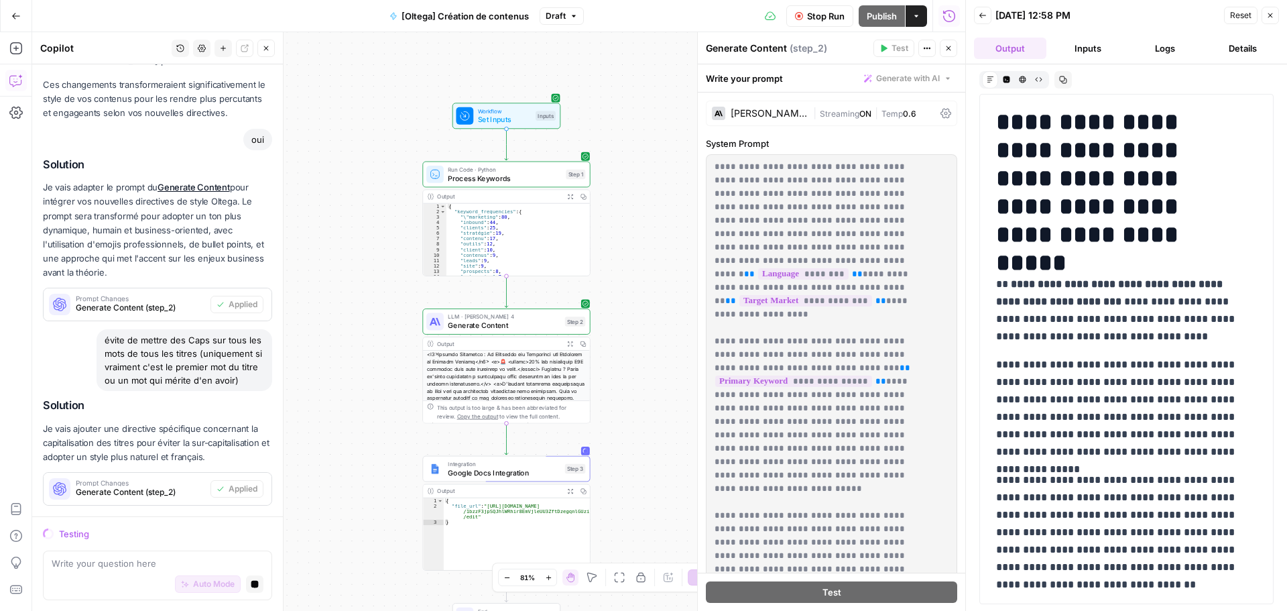
click at [1160, 49] on button "Logs" at bounding box center [1165, 48] width 72 height 21
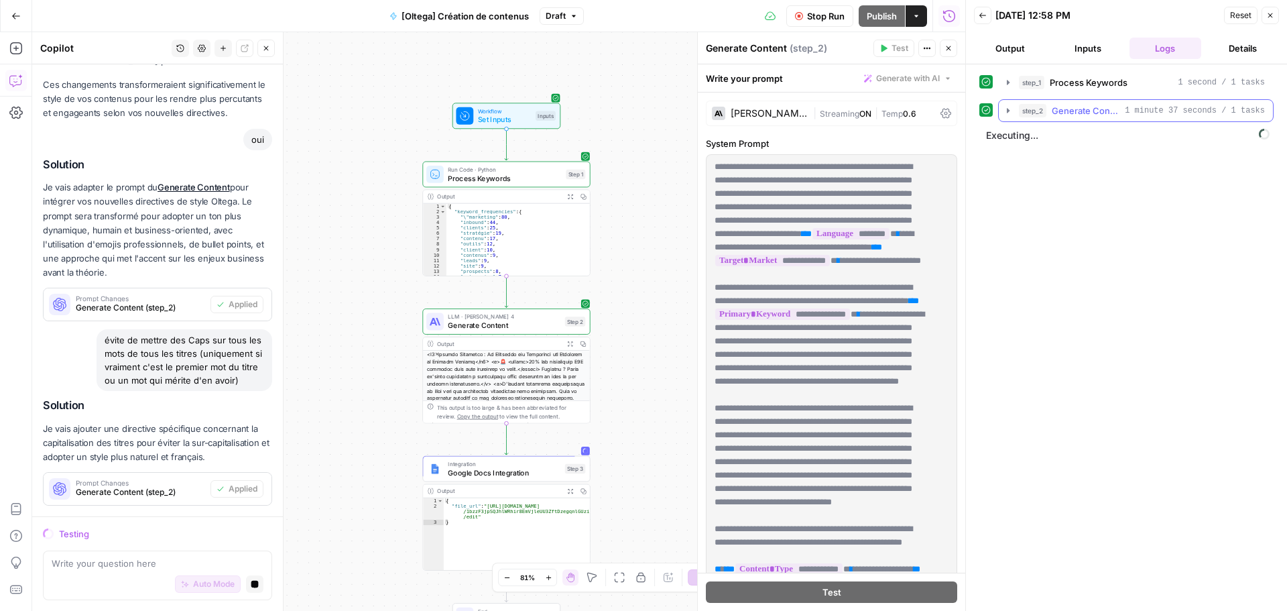
click at [1006, 113] on icon "button" at bounding box center [1008, 110] width 11 height 11
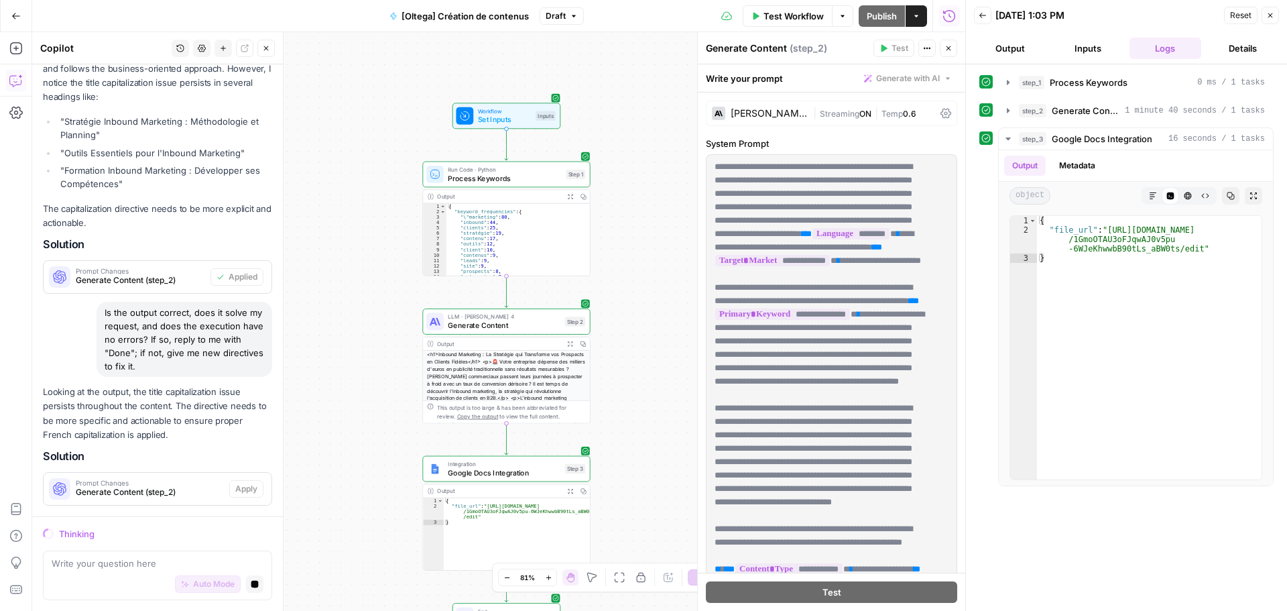
scroll to position [2184, 0]
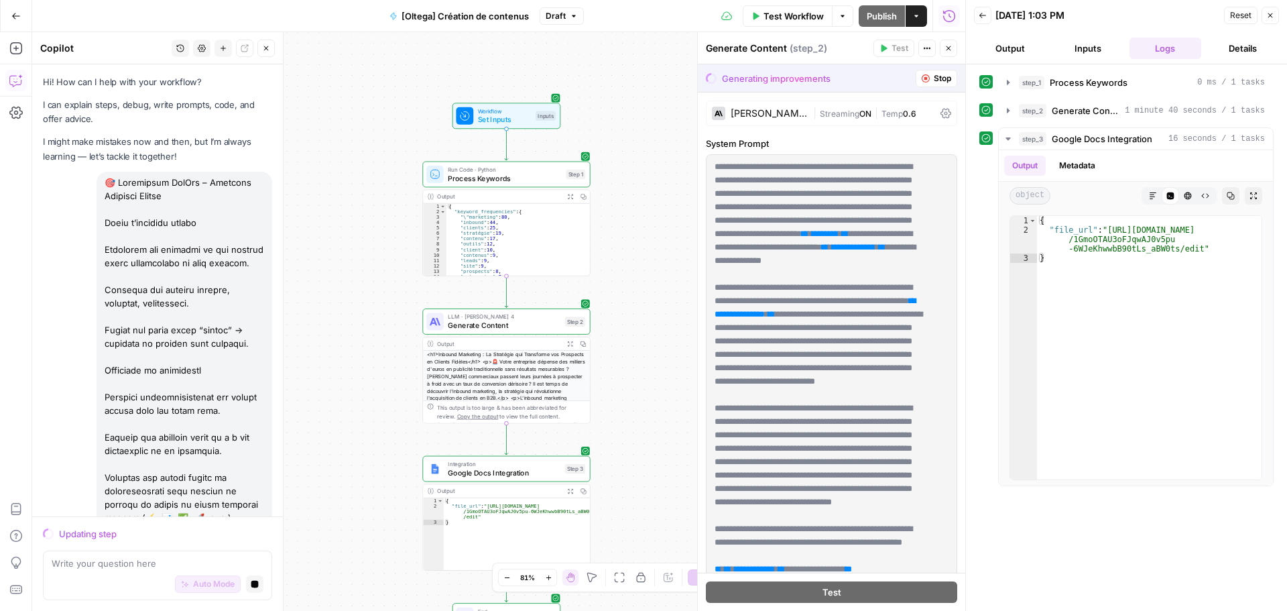
scroll to position [2184, 0]
